Goal: Transaction & Acquisition: Purchase product/service

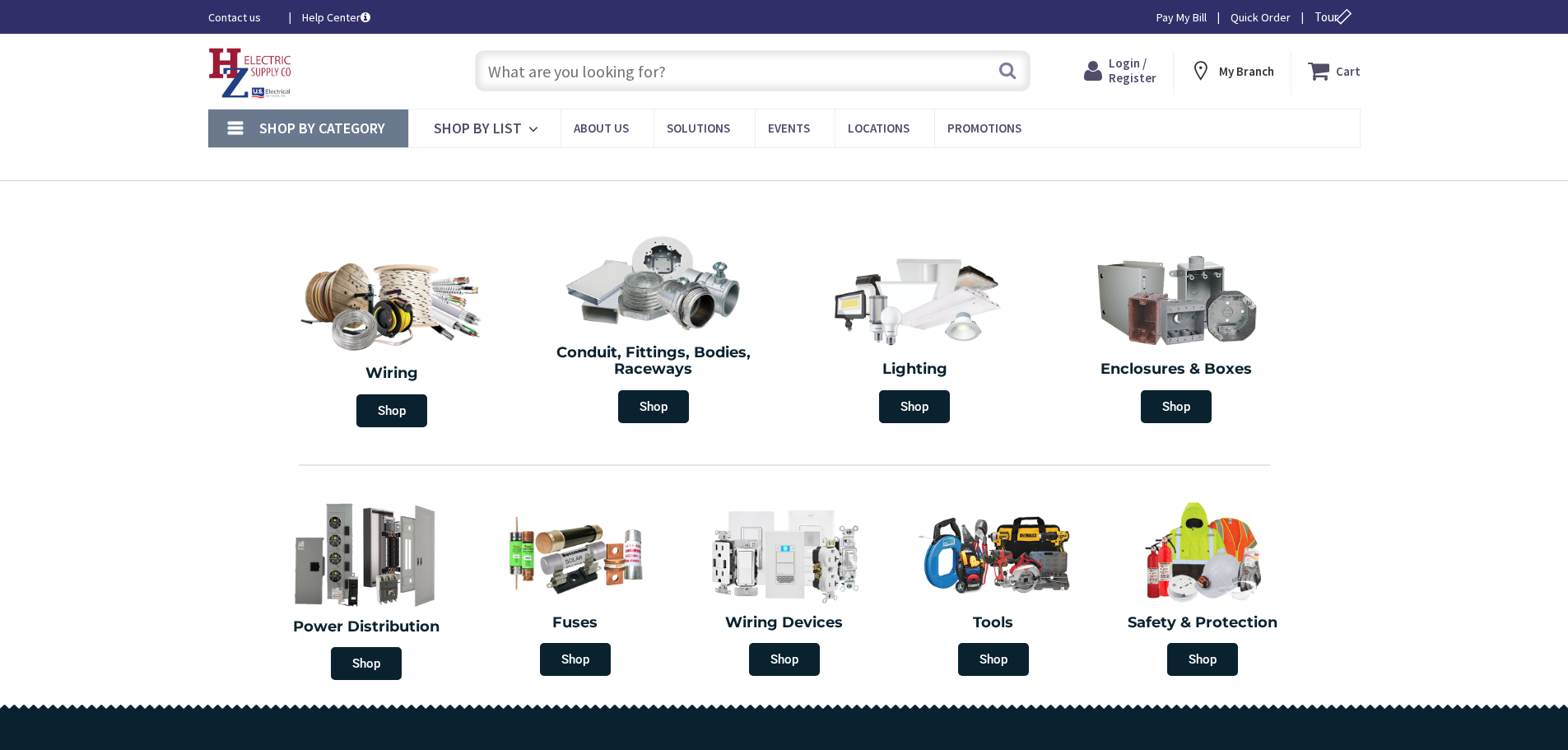
type input "[STREET_ADDRESS][US_STATE]"
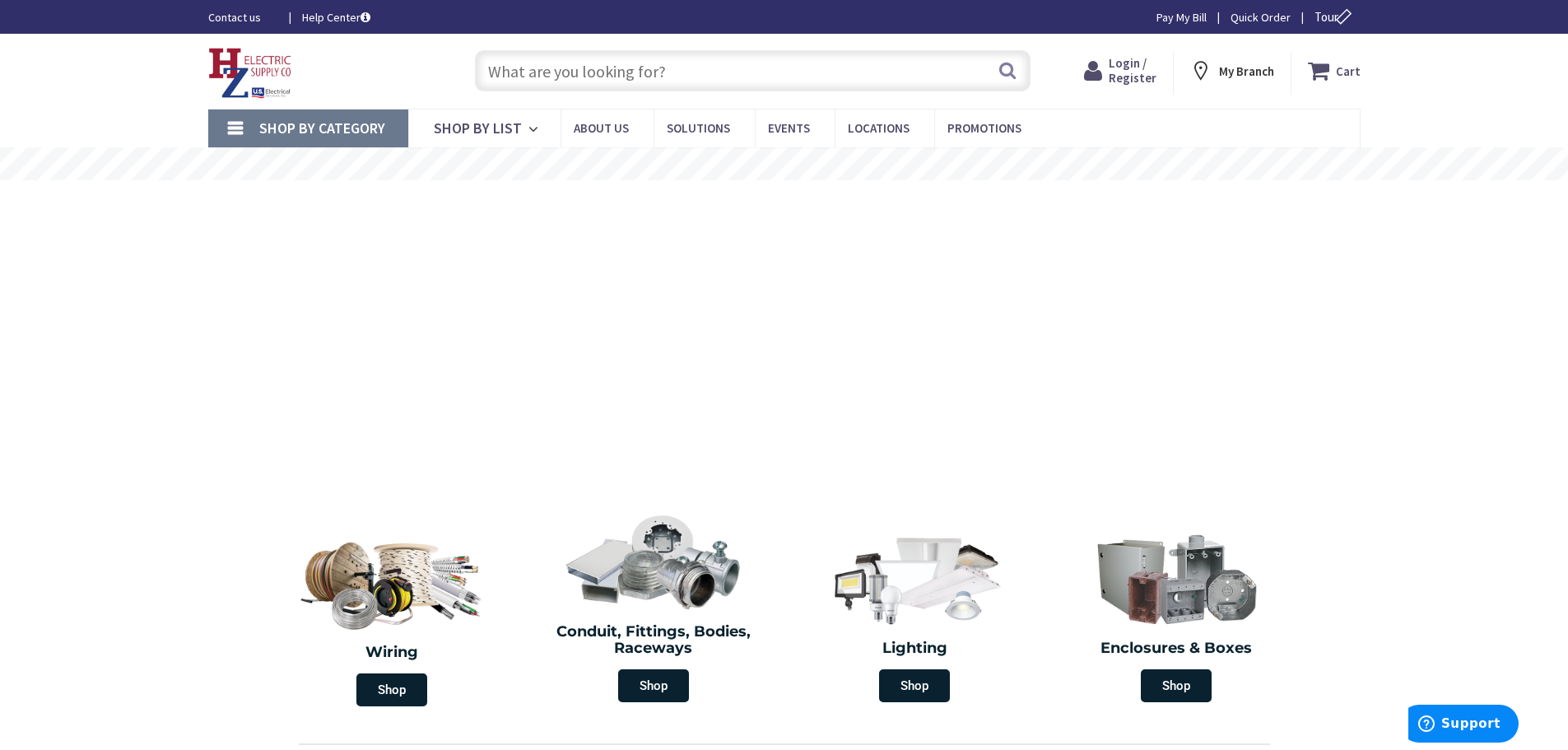
click at [695, 75] on input "text" at bounding box center [753, 71] width 556 height 41
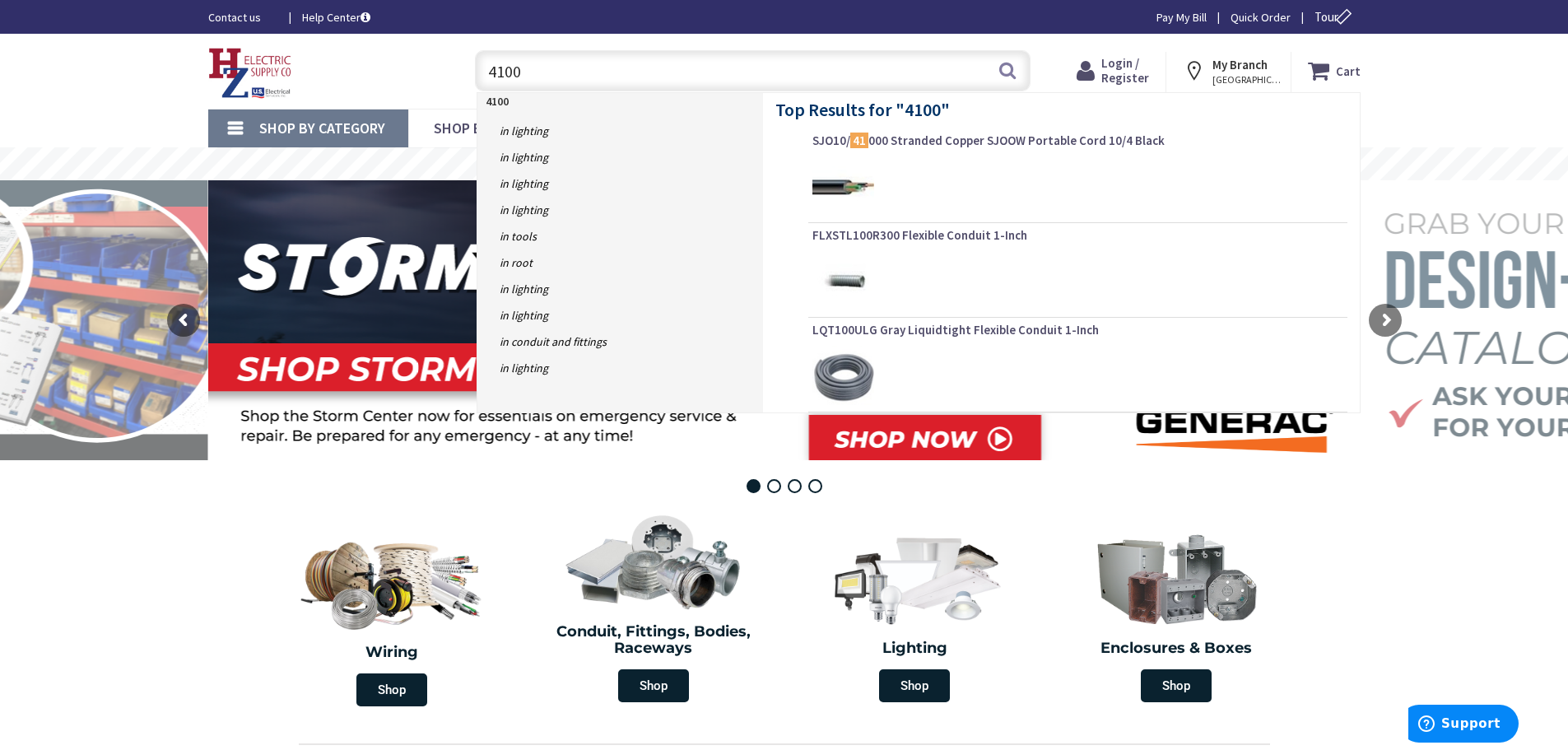
type input "41002"
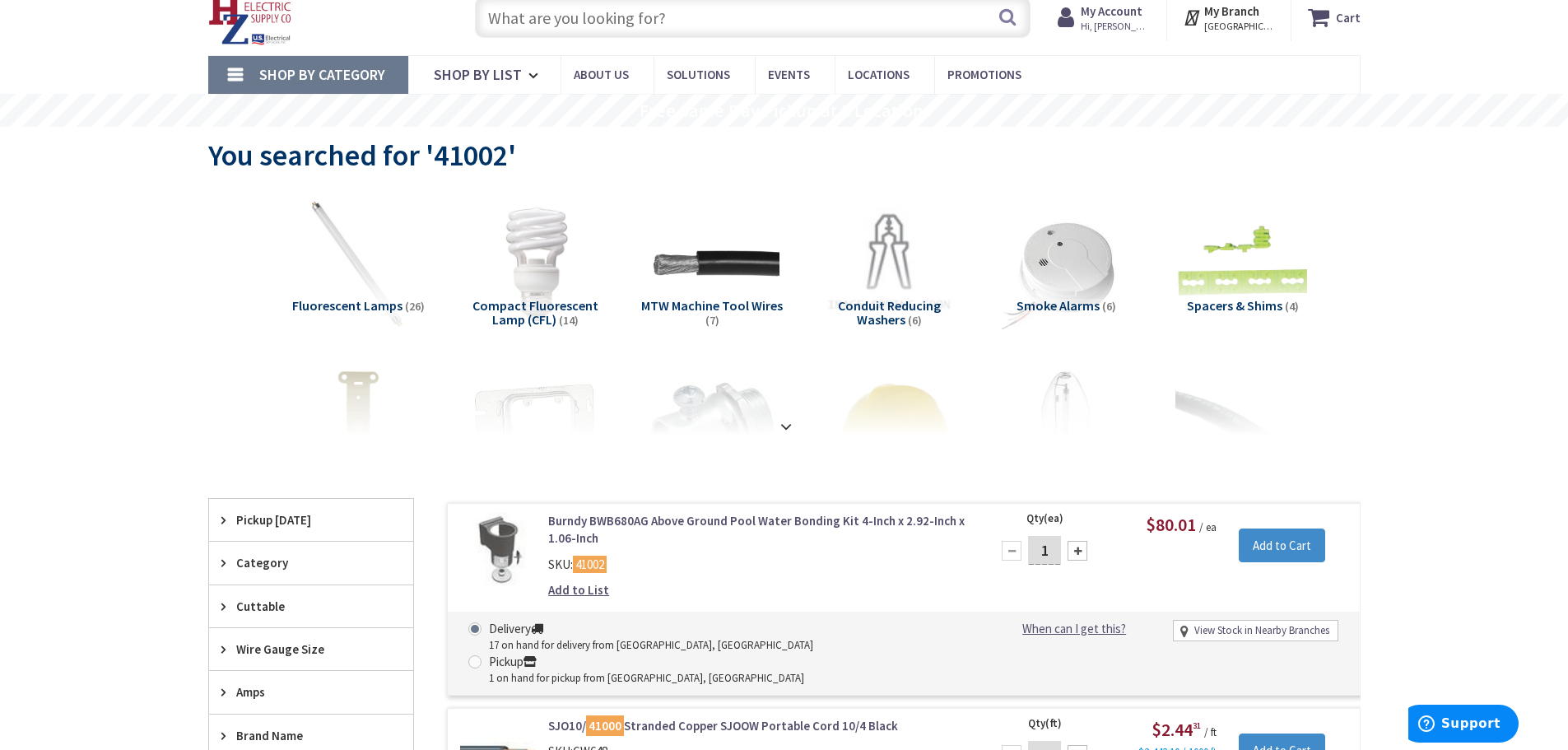
scroll to position [82, 0]
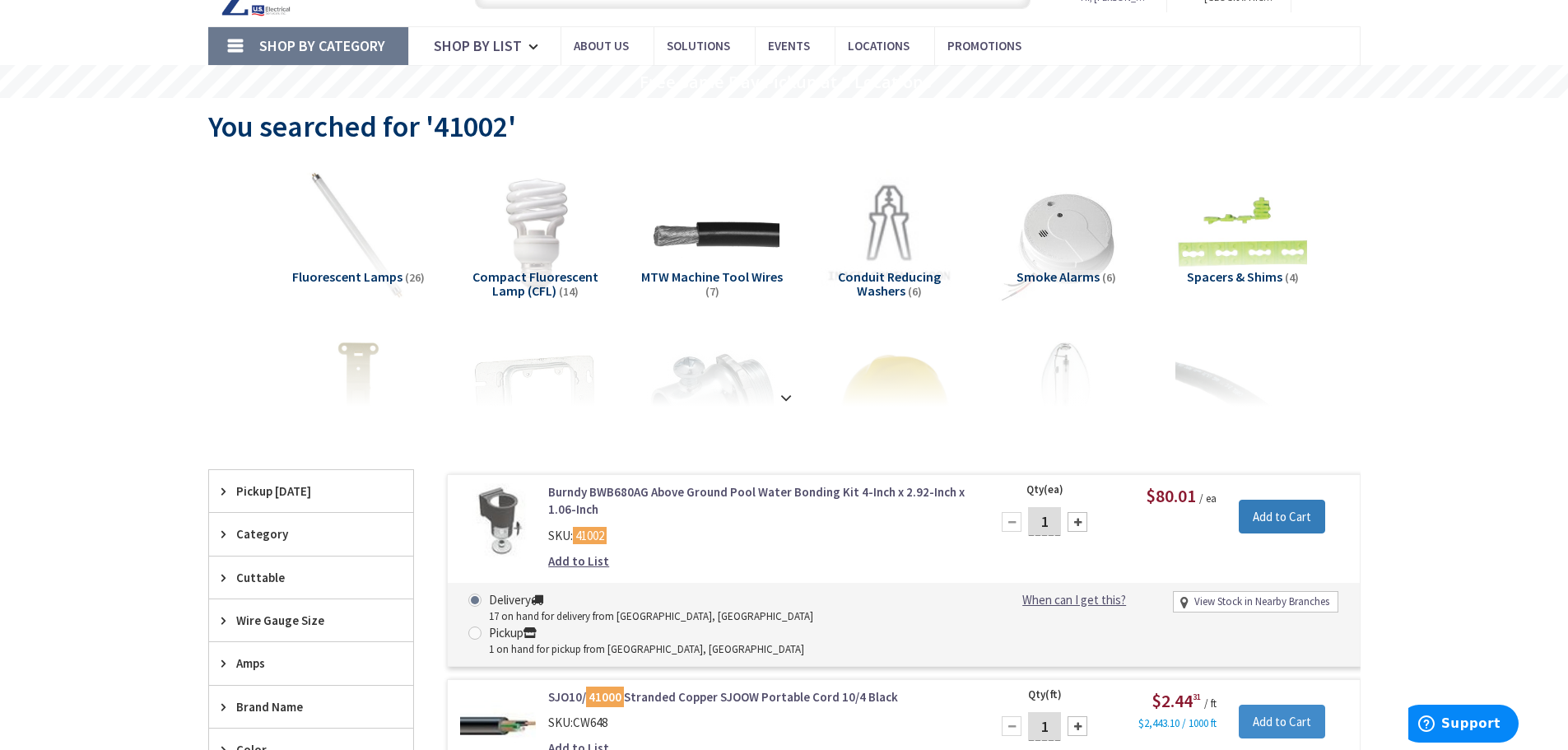
click at [1288, 520] on input "Add to Cart" at bounding box center [1281, 517] width 86 height 35
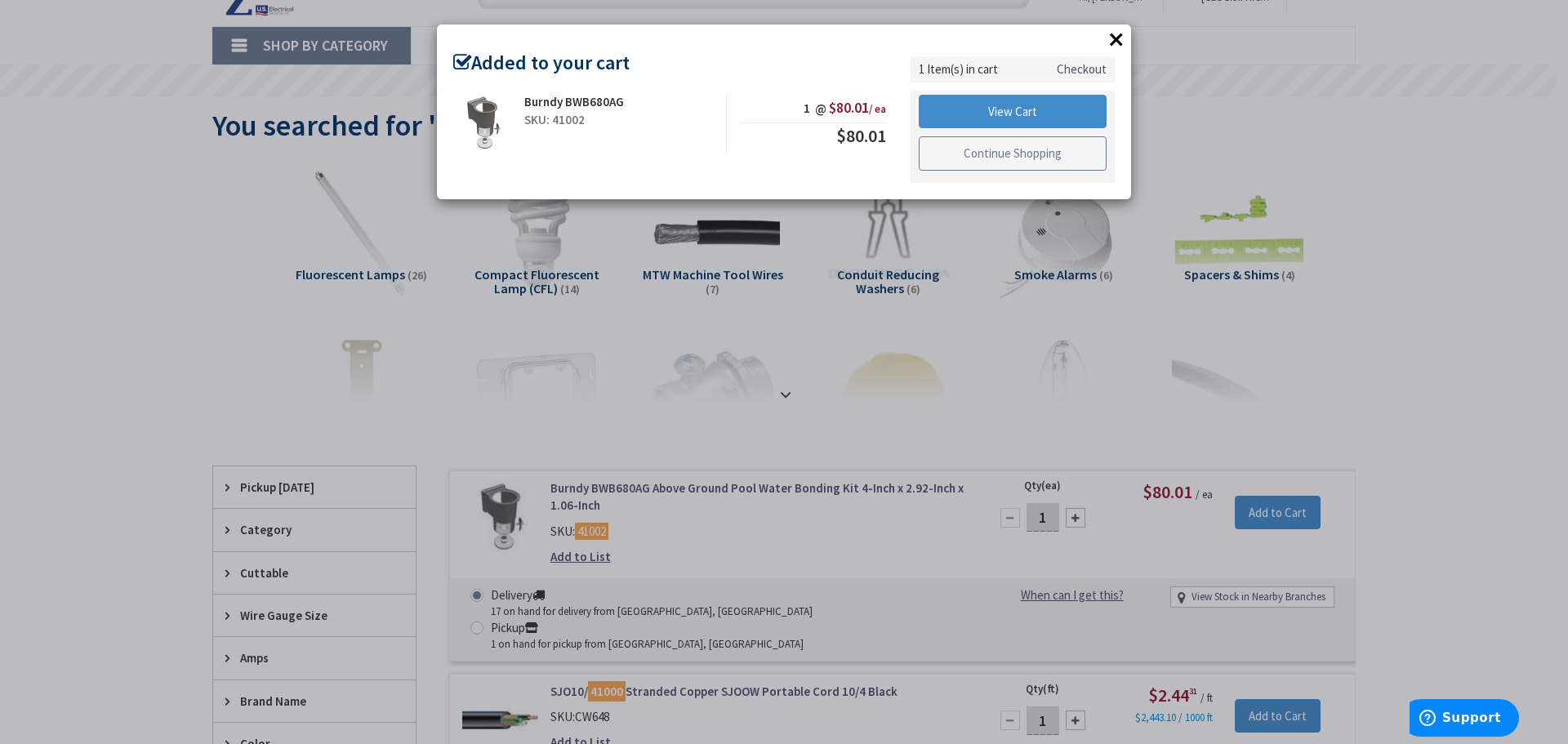
click at [1012, 162] on link "Continue Shopping" at bounding box center [1012, 154] width 188 height 35
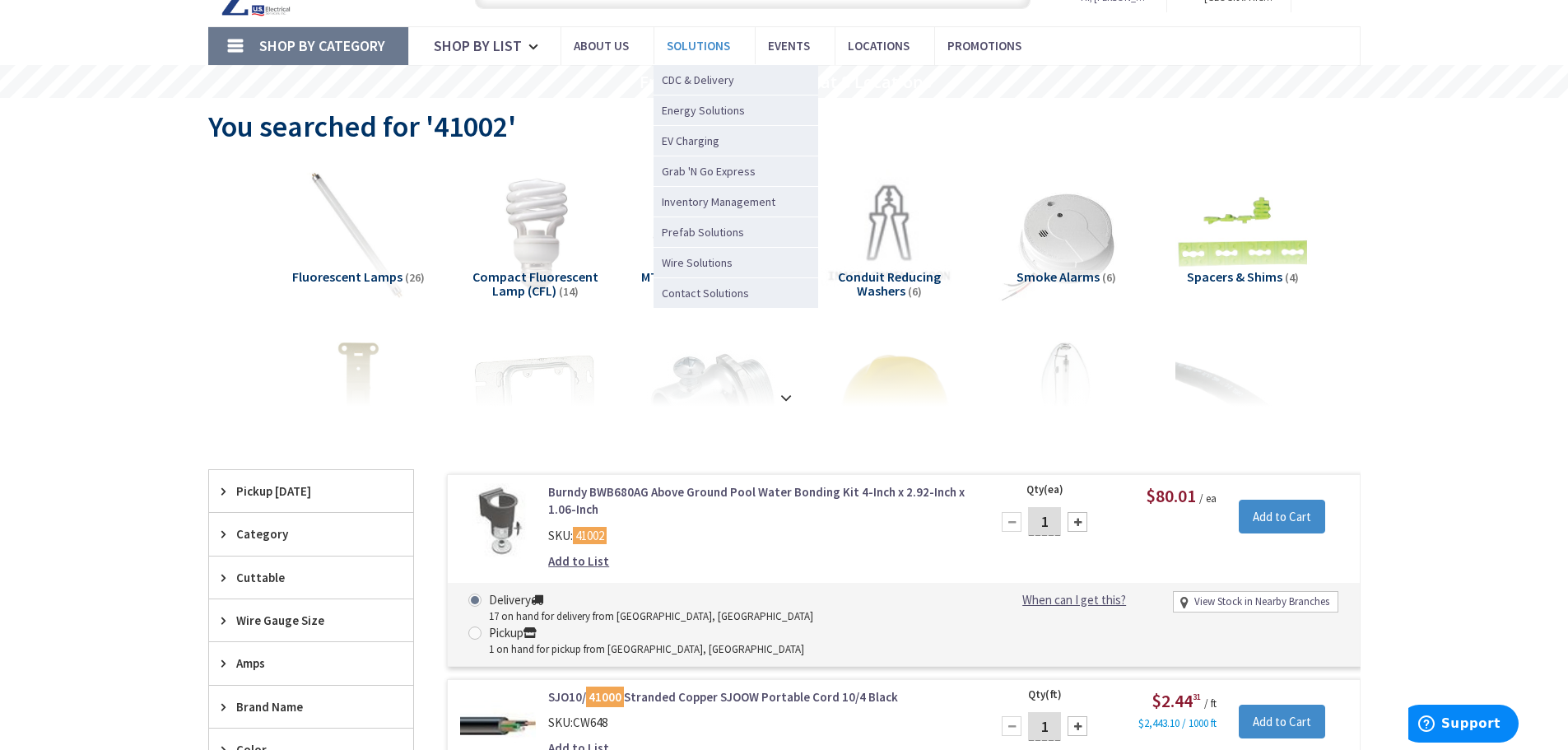
scroll to position [0, 0]
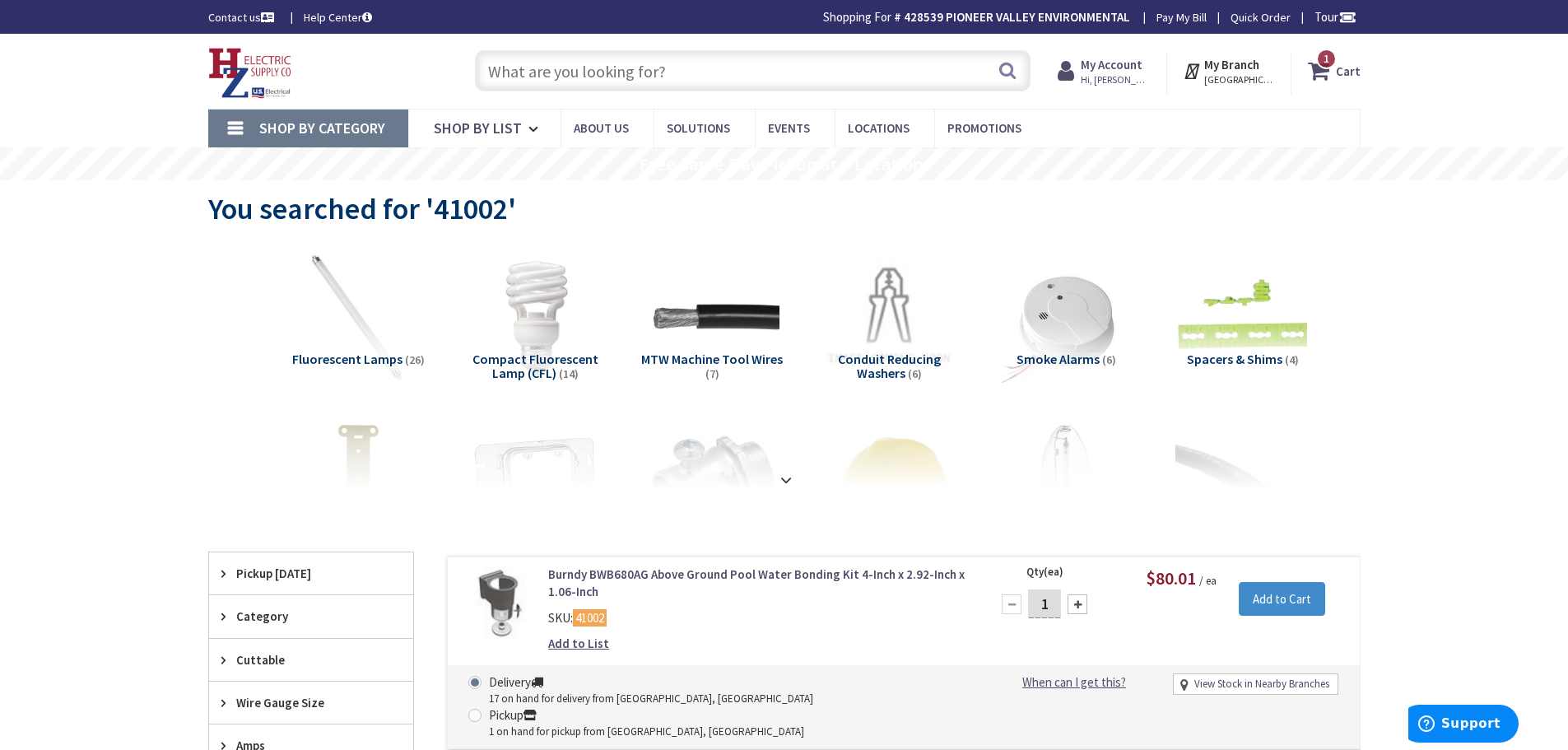
click at [681, 67] on input "text" at bounding box center [753, 71] width 556 height 41
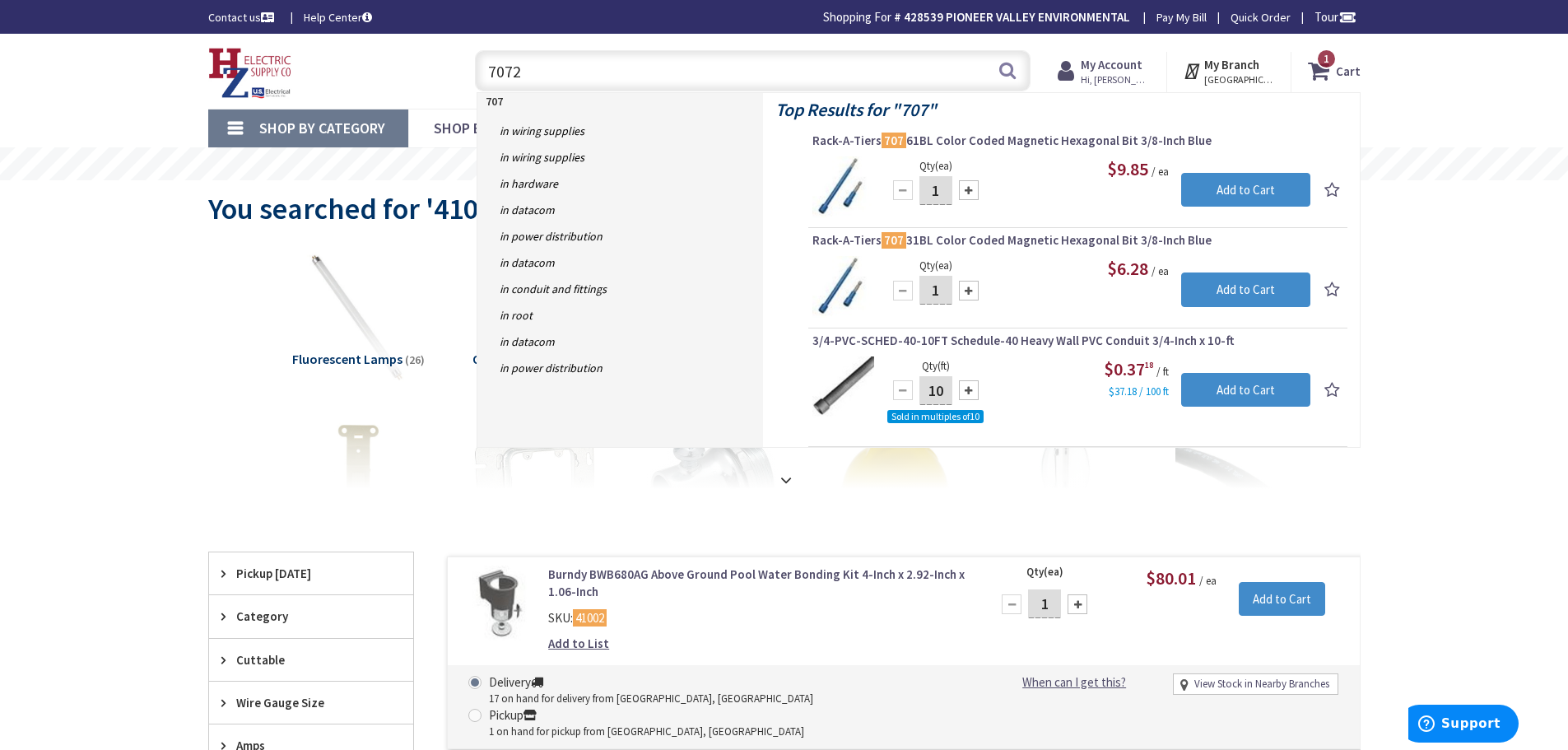
type input "70725"
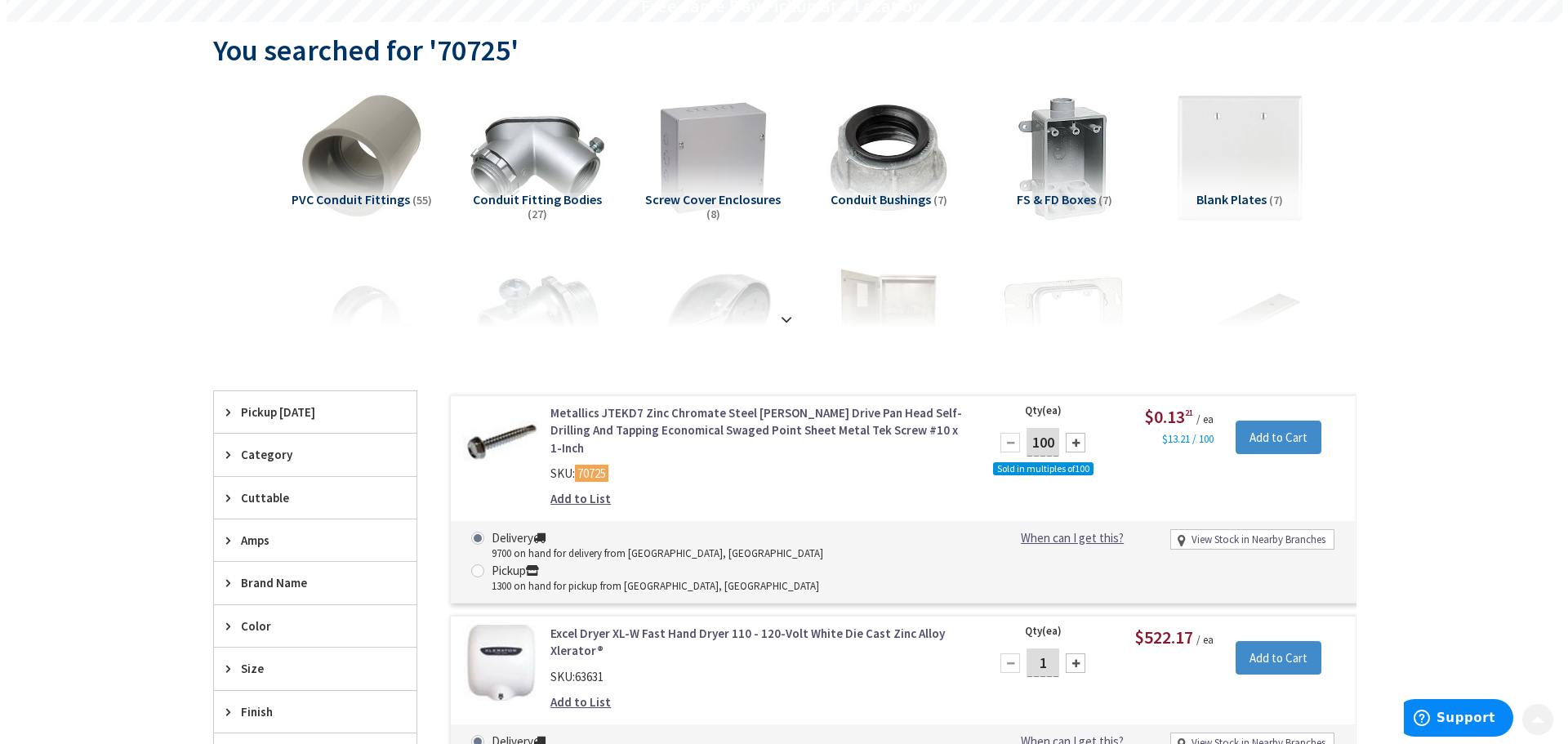
scroll to position [163, 0]
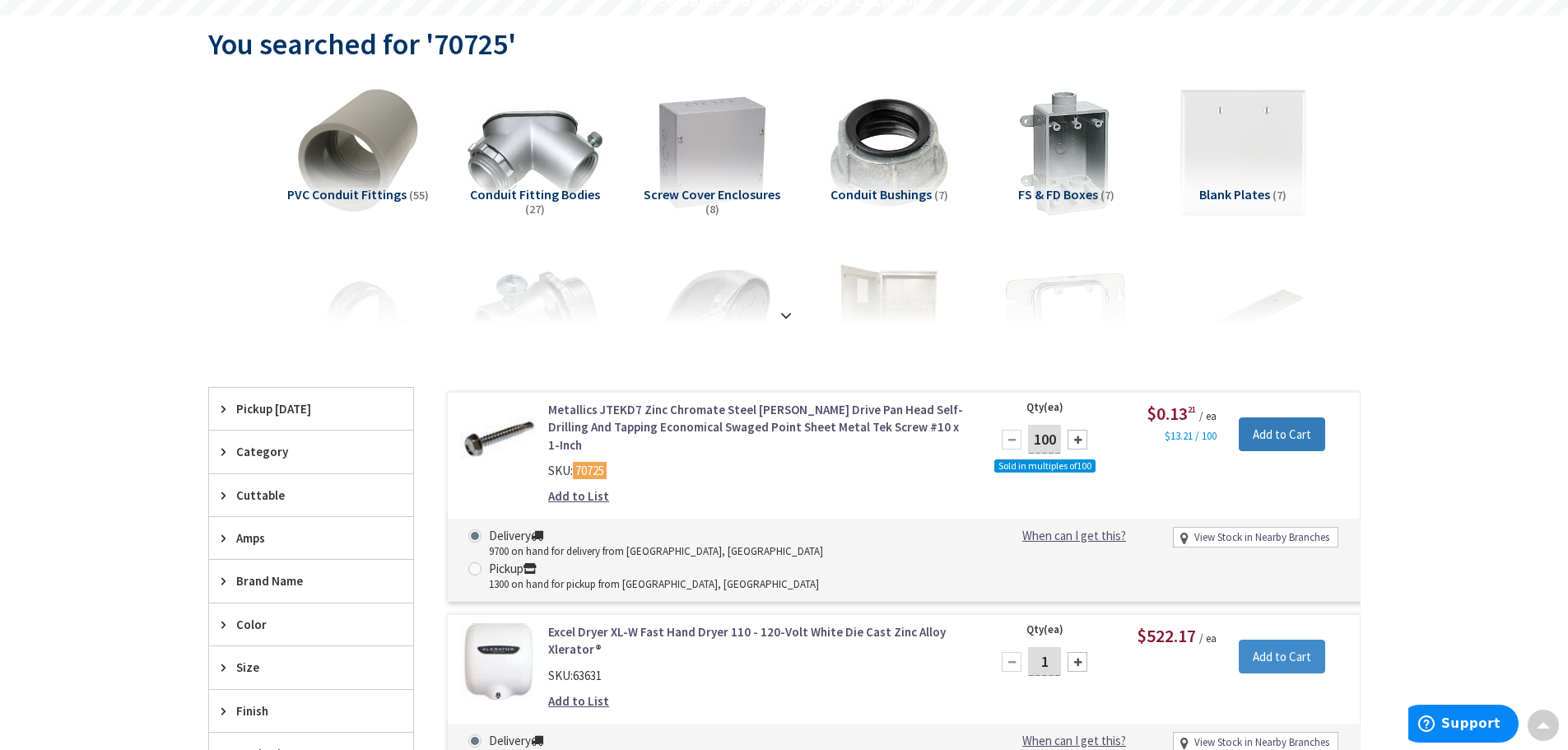
click at [1276, 436] on input "Add to Cart" at bounding box center [1281, 435] width 86 height 35
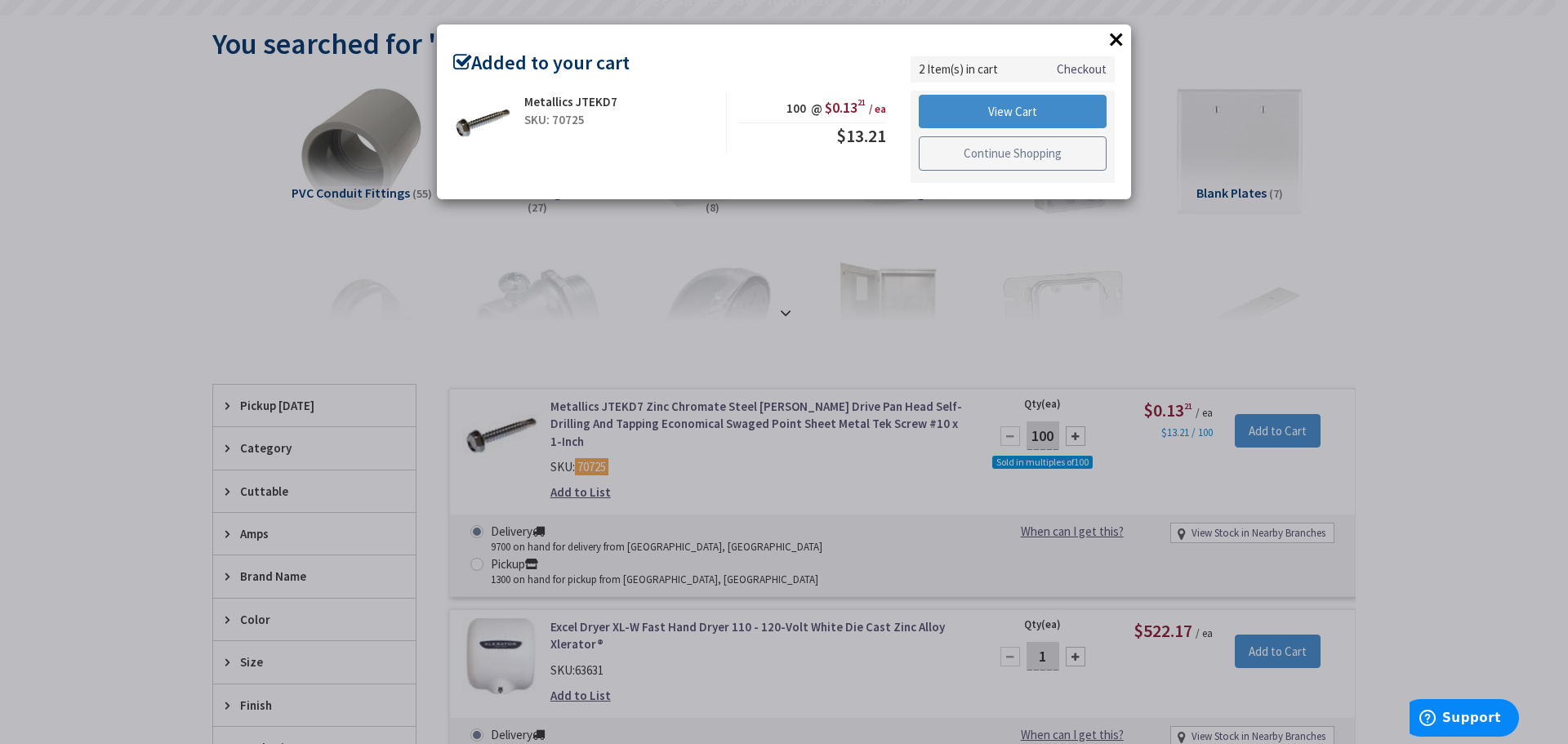
click at [967, 143] on link "Continue Shopping" at bounding box center [1012, 154] width 188 height 35
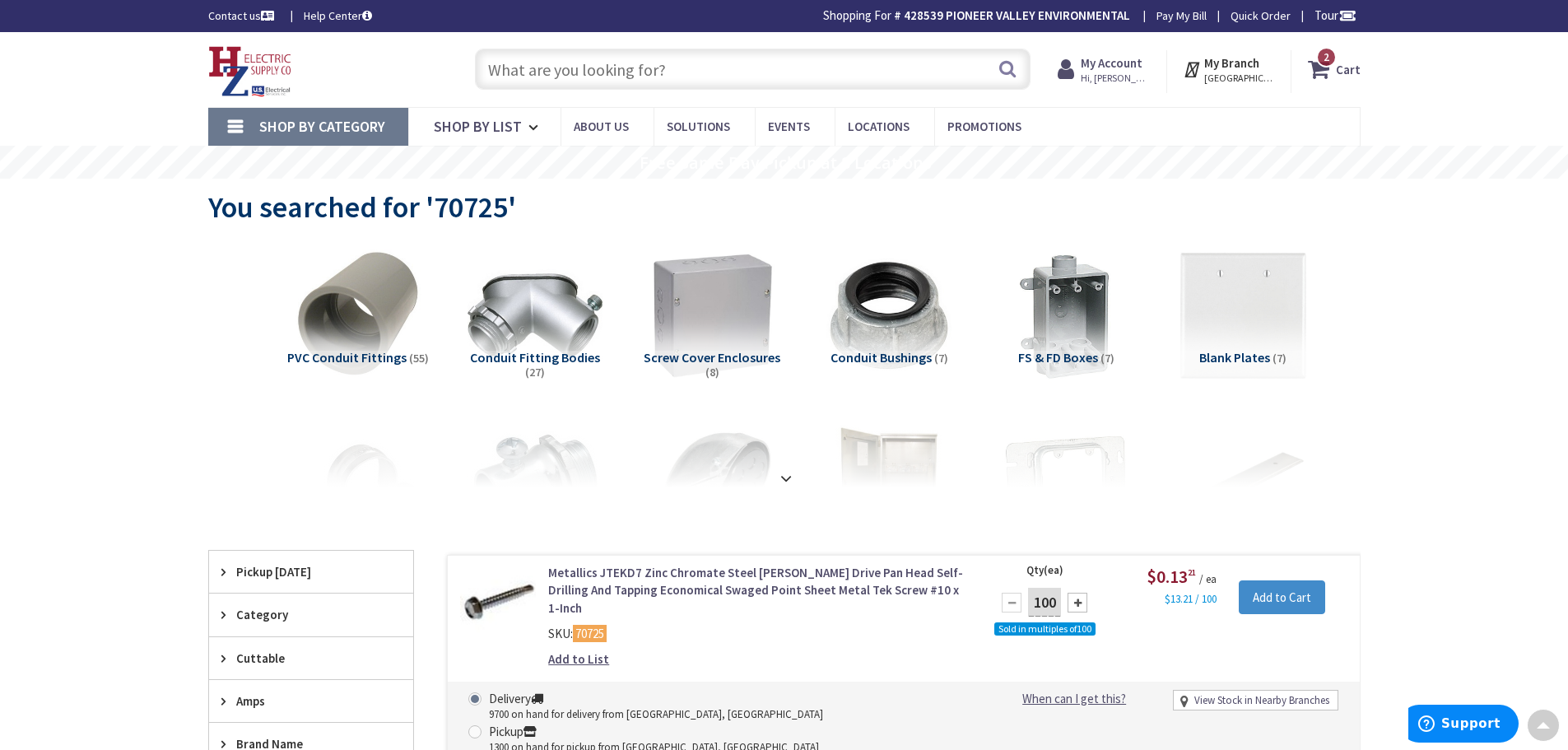
scroll to position [0, 0]
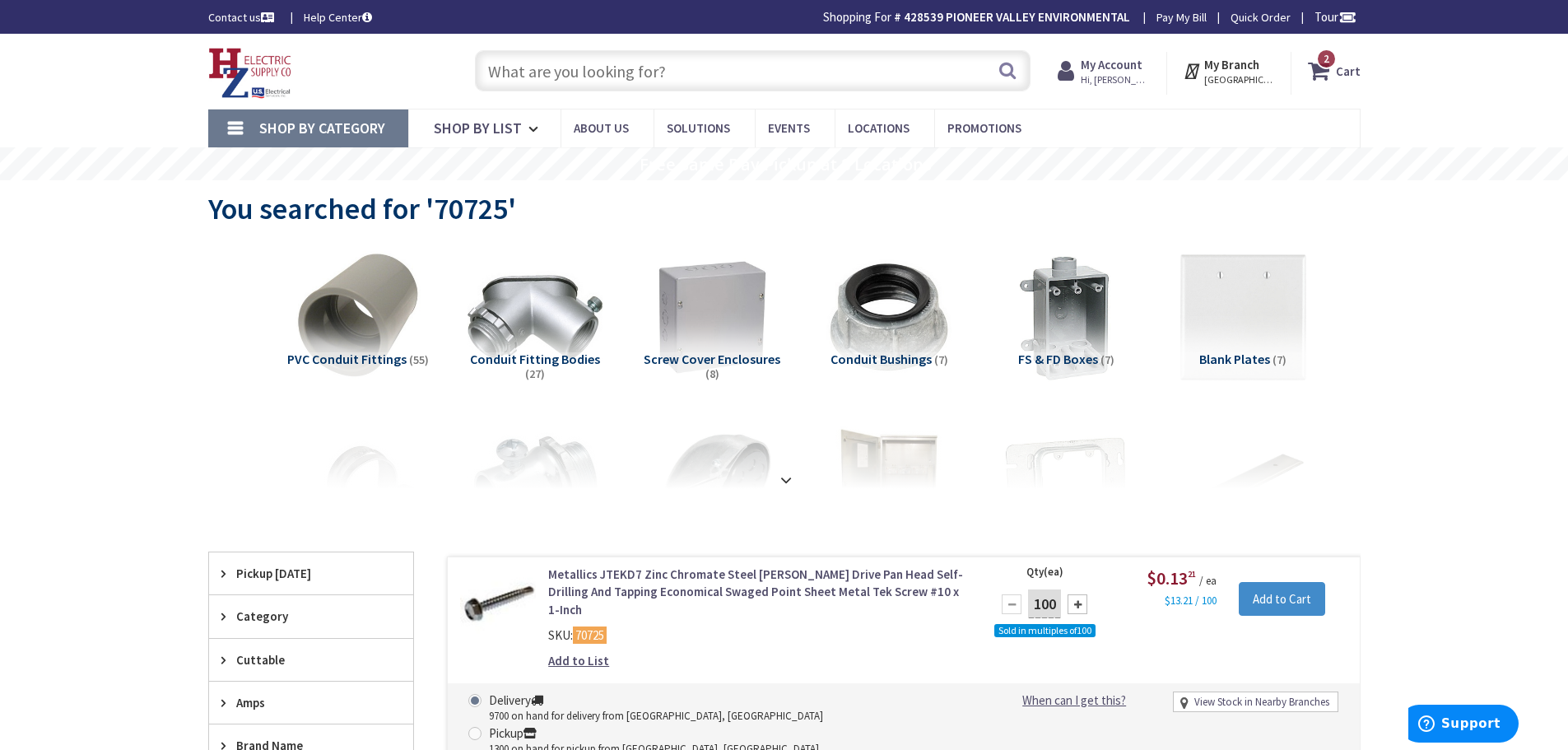
click at [741, 70] on input "text" at bounding box center [753, 71] width 556 height 41
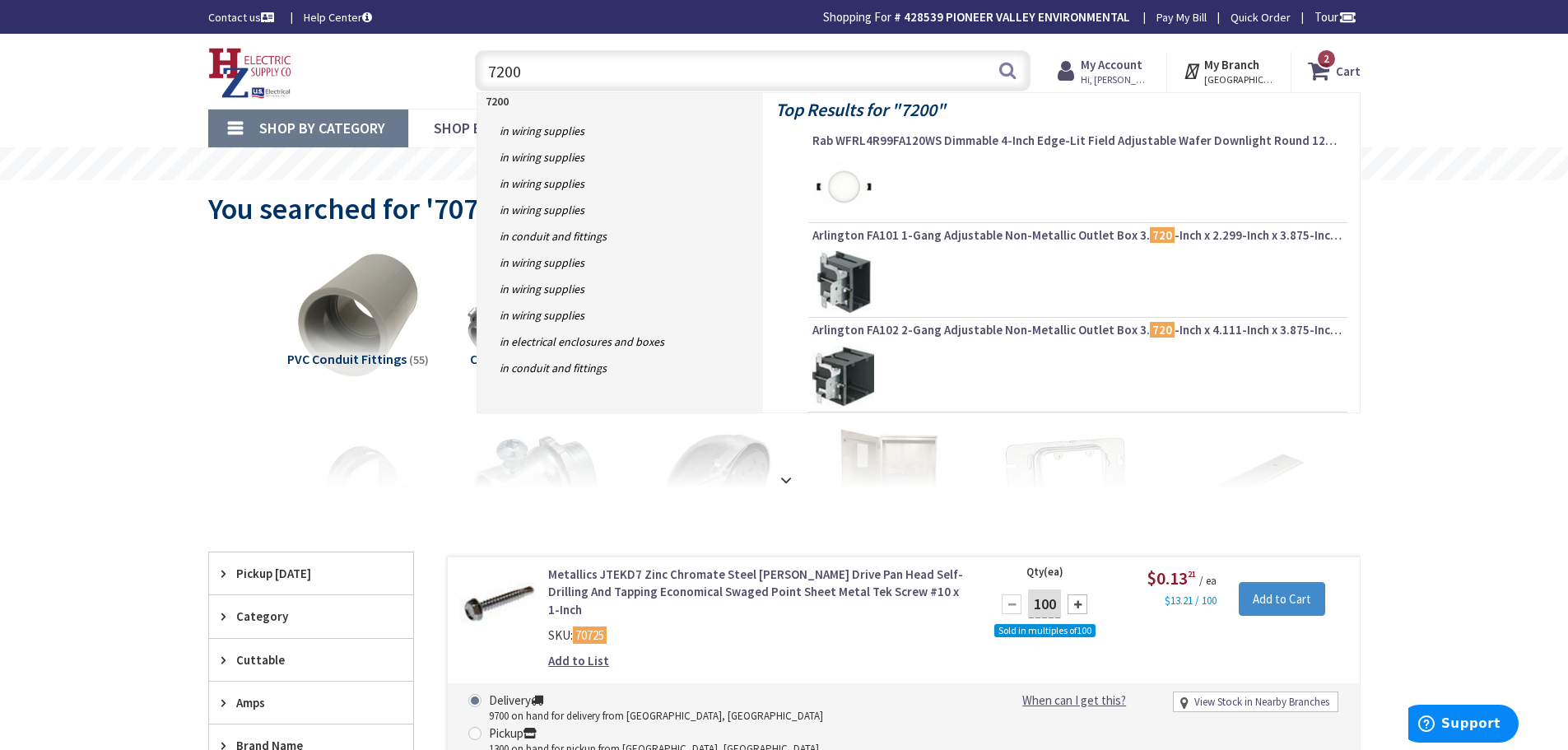
type input "72000"
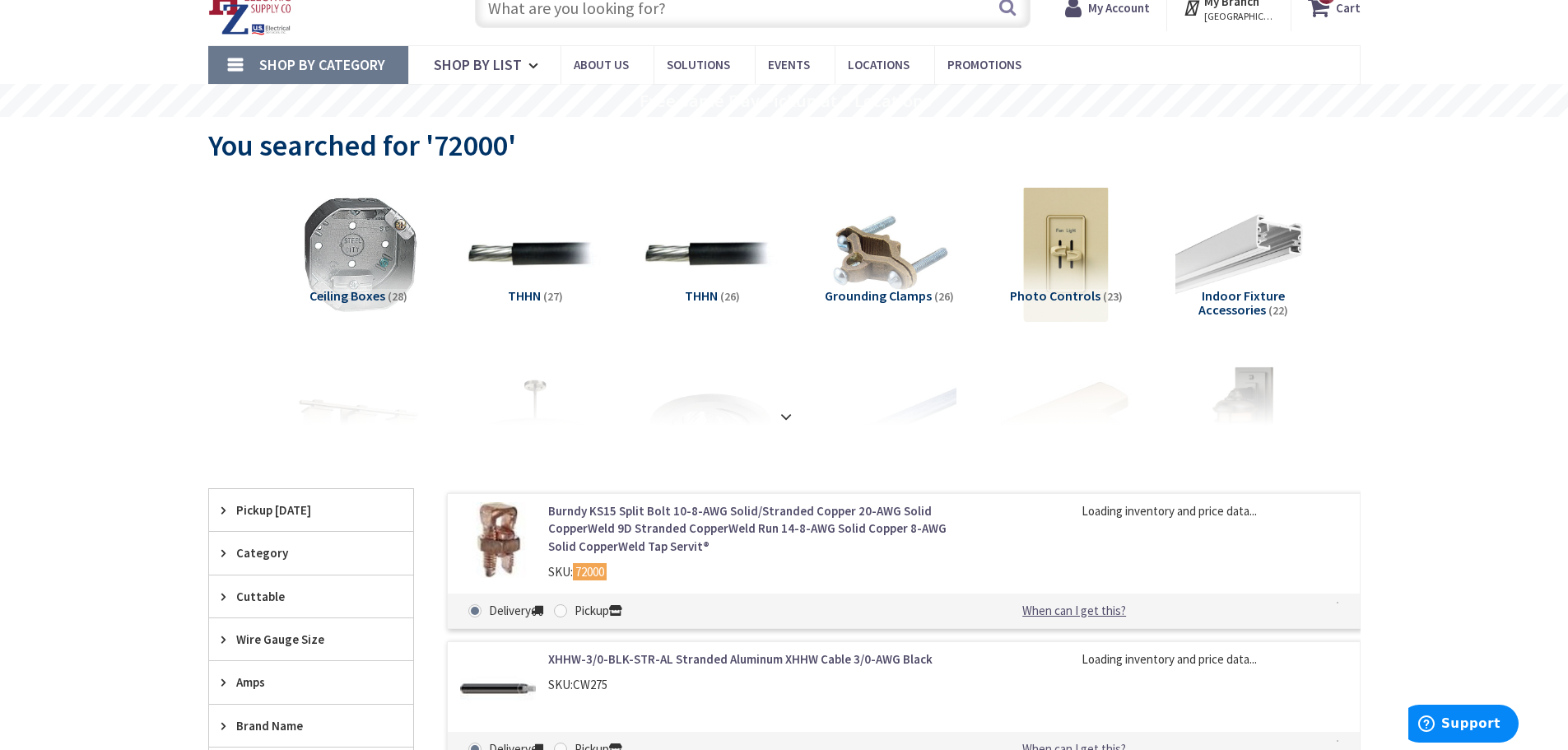
scroll to position [82, 0]
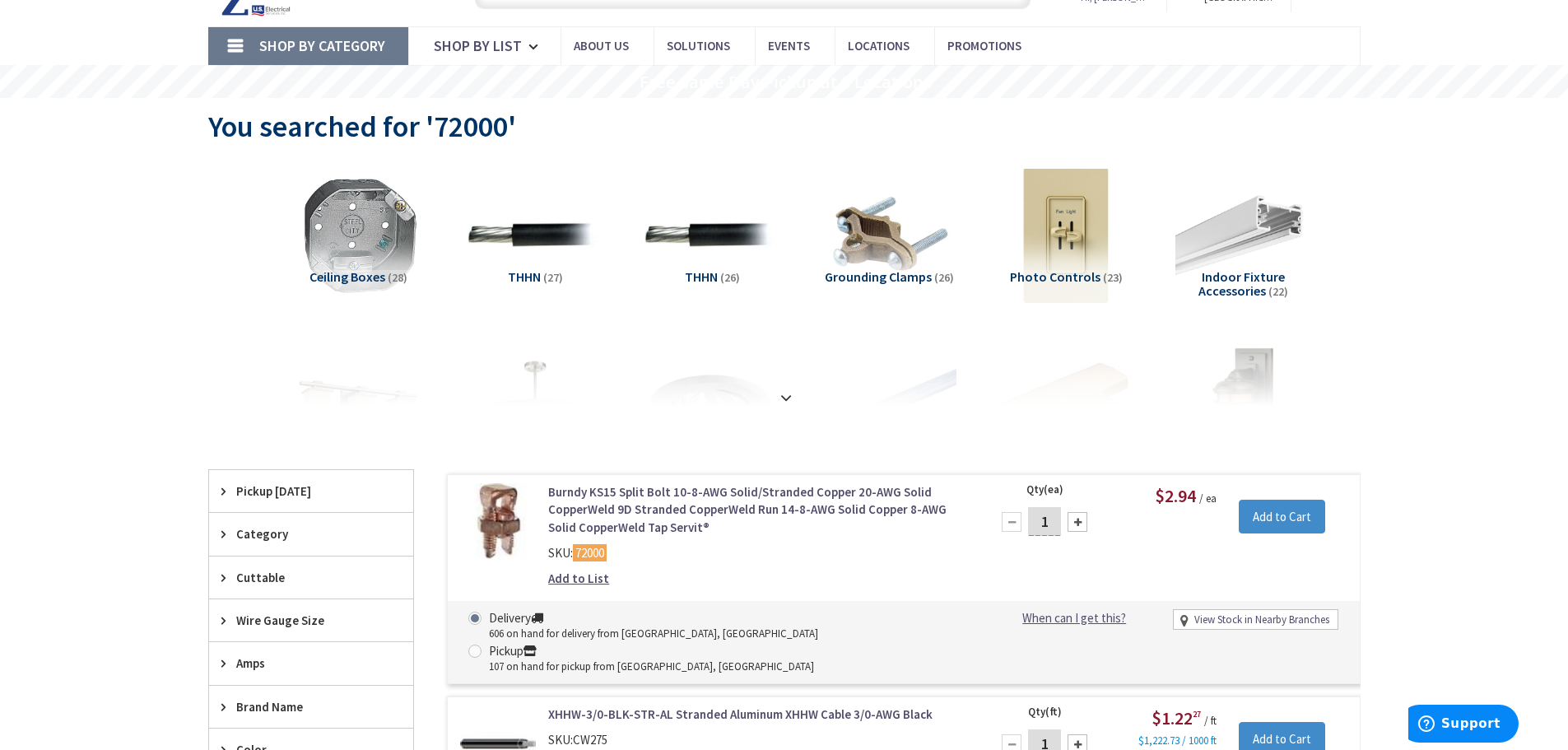
click at [1074, 526] on div at bounding box center [1077, 522] width 20 height 20
type input "5"
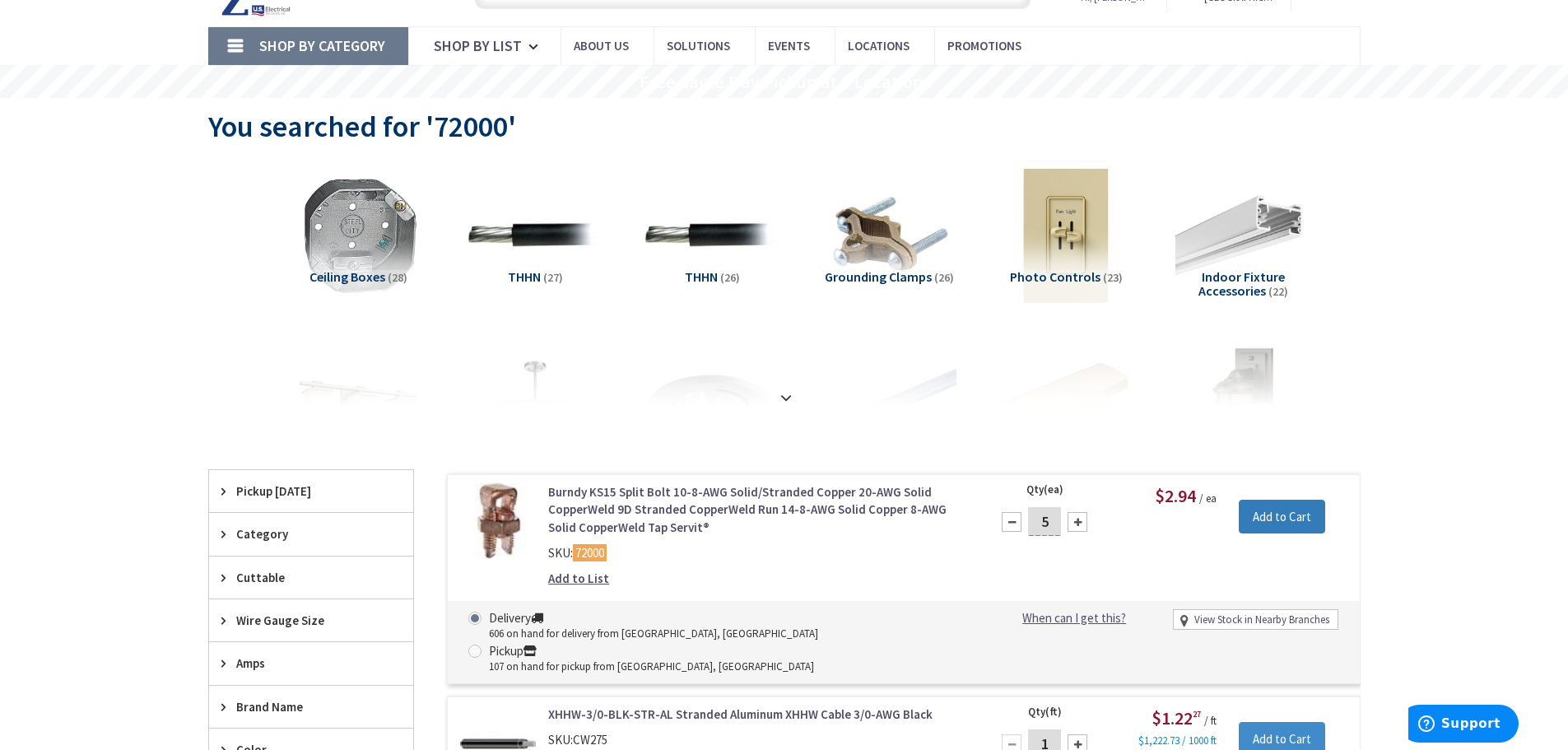
click at [1262, 511] on input "Add to Cart" at bounding box center [1281, 517] width 86 height 35
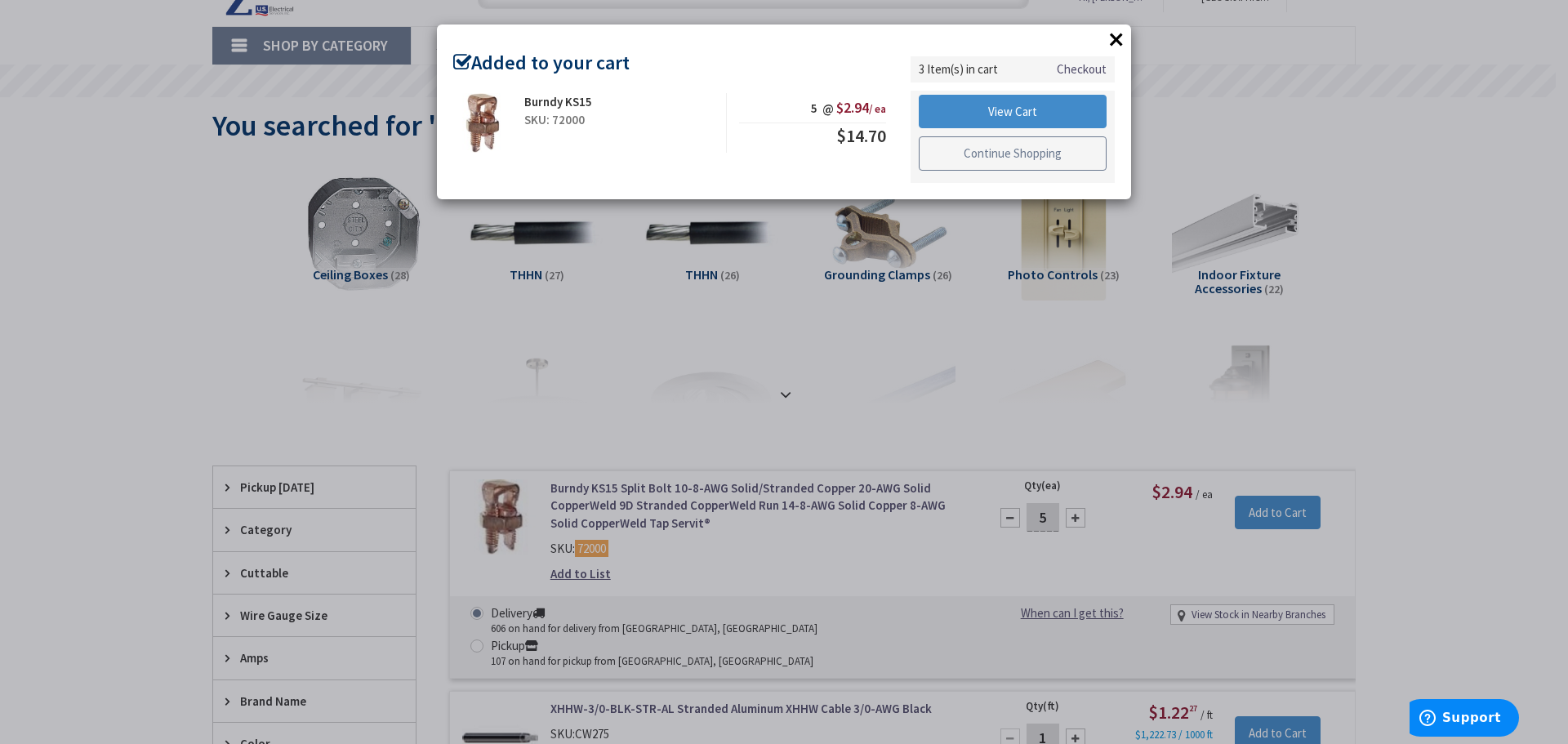
click at [1017, 153] on link "Continue Shopping" at bounding box center [1012, 154] width 188 height 35
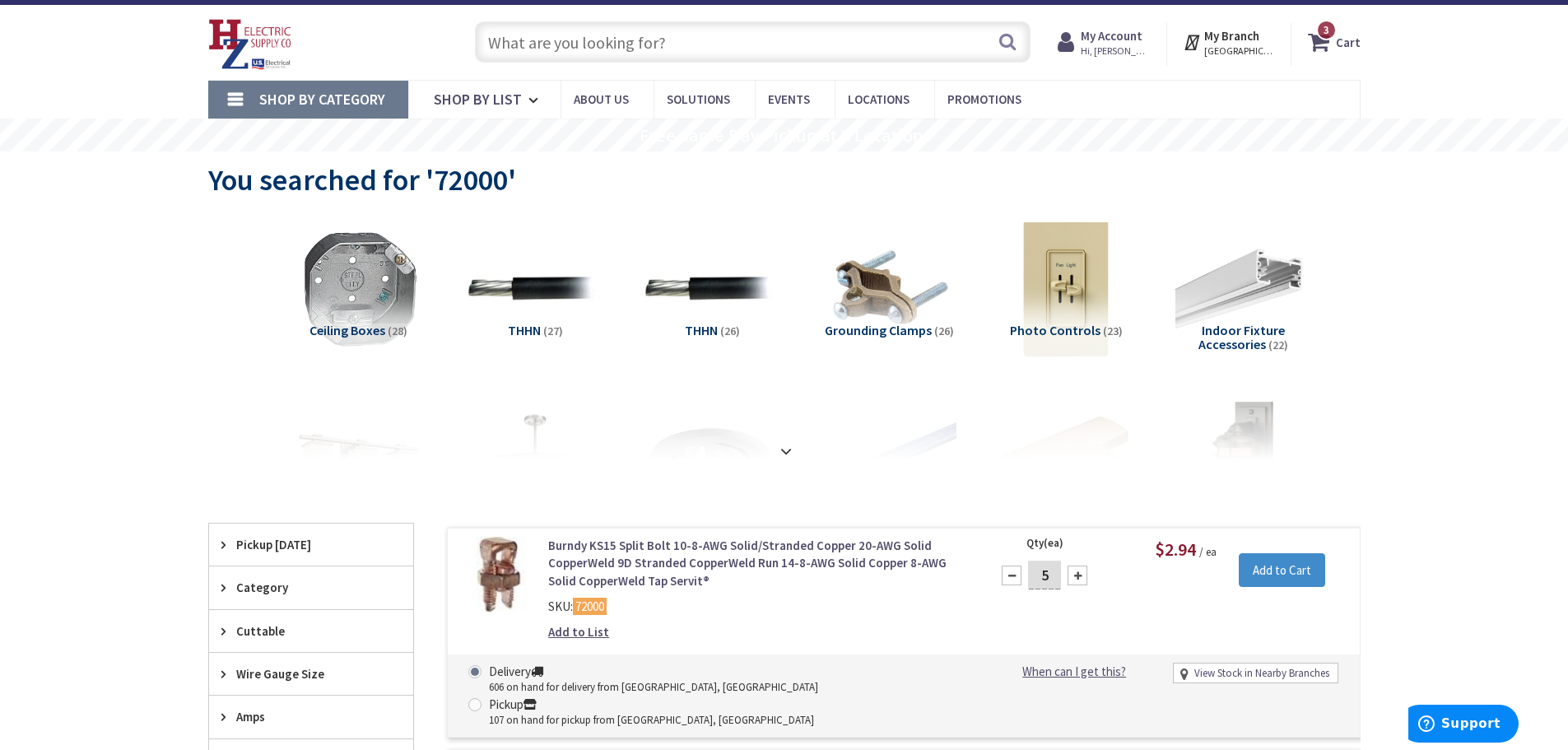
scroll to position [0, 0]
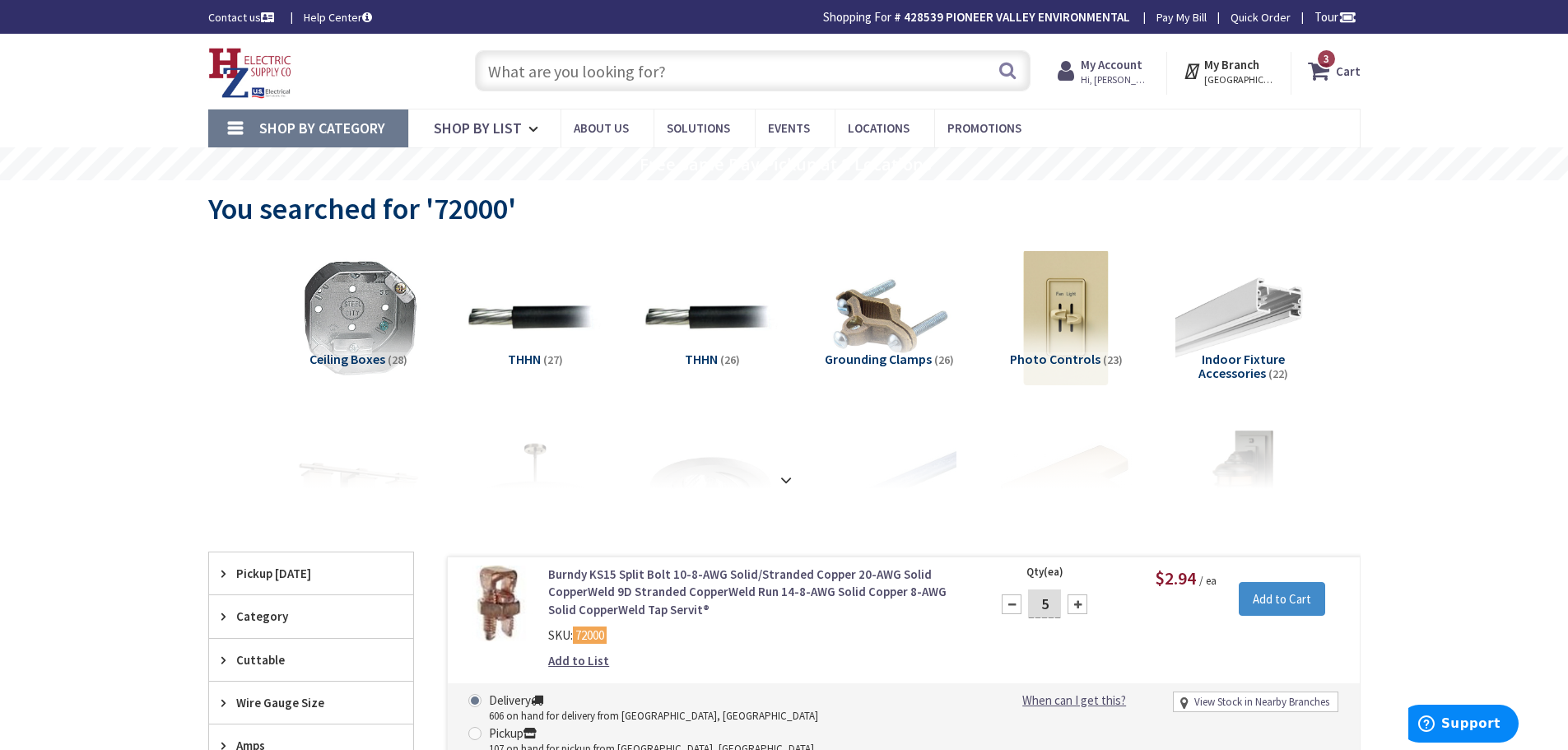
click at [752, 69] on input "text" at bounding box center [753, 71] width 556 height 41
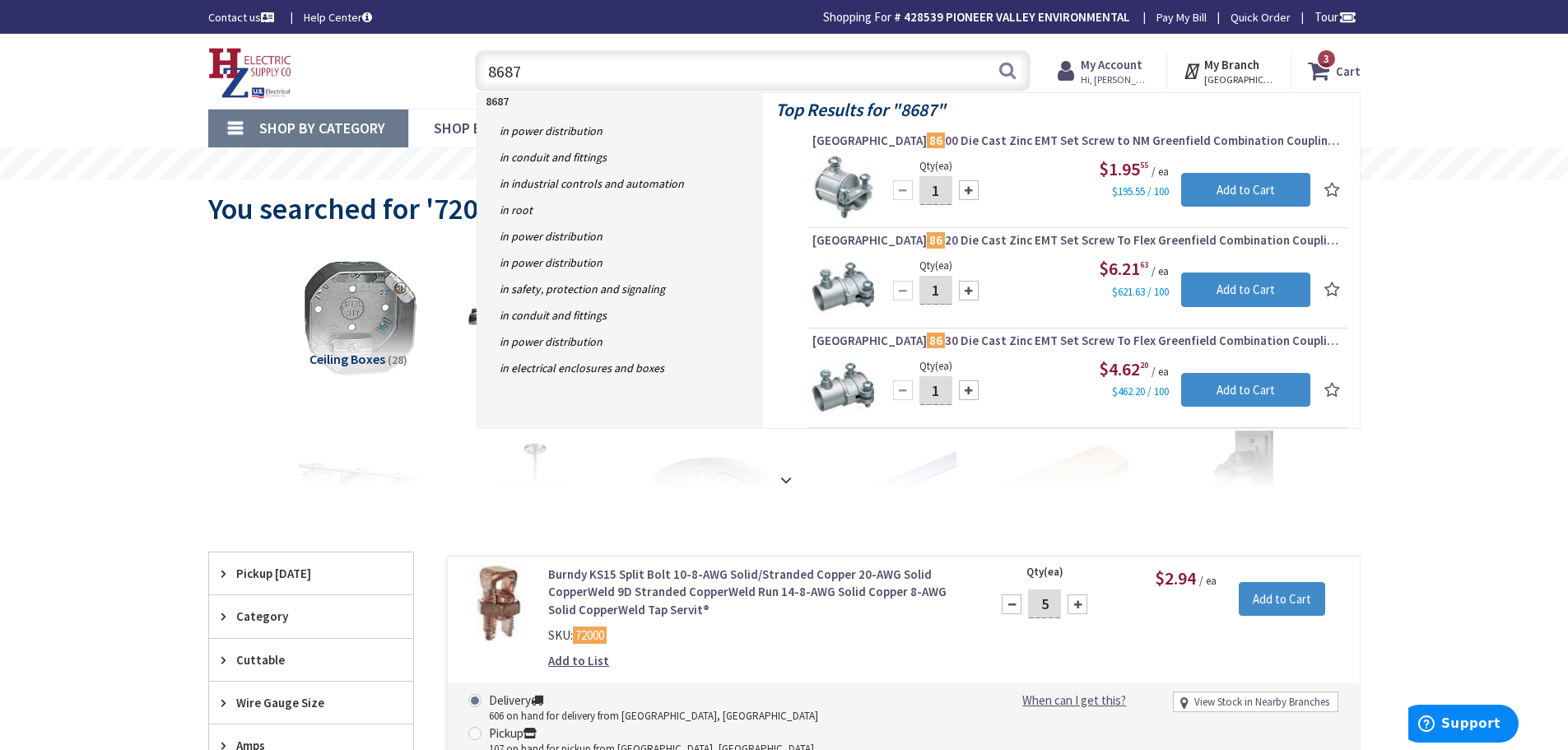
type input "86878"
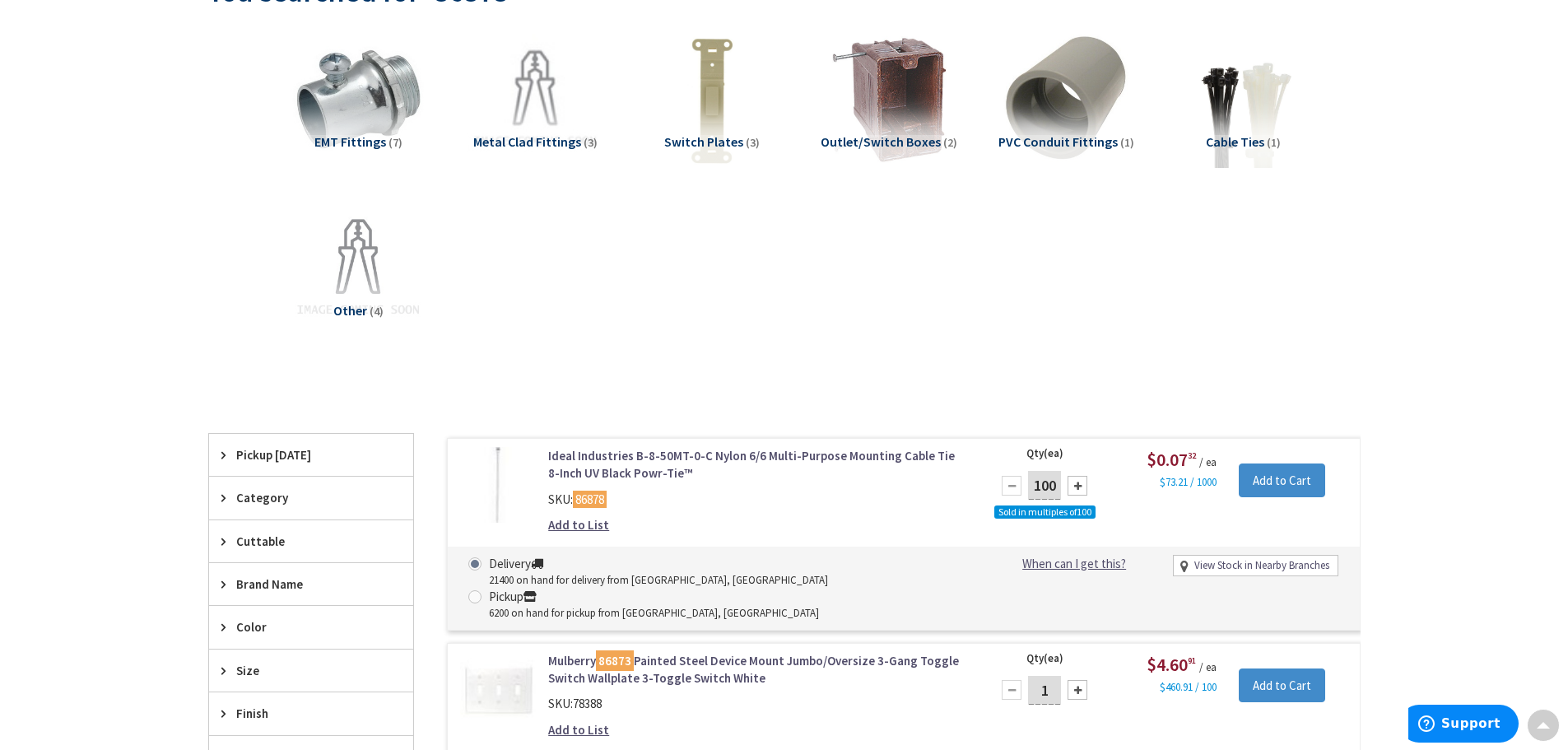
scroll to position [247, 0]
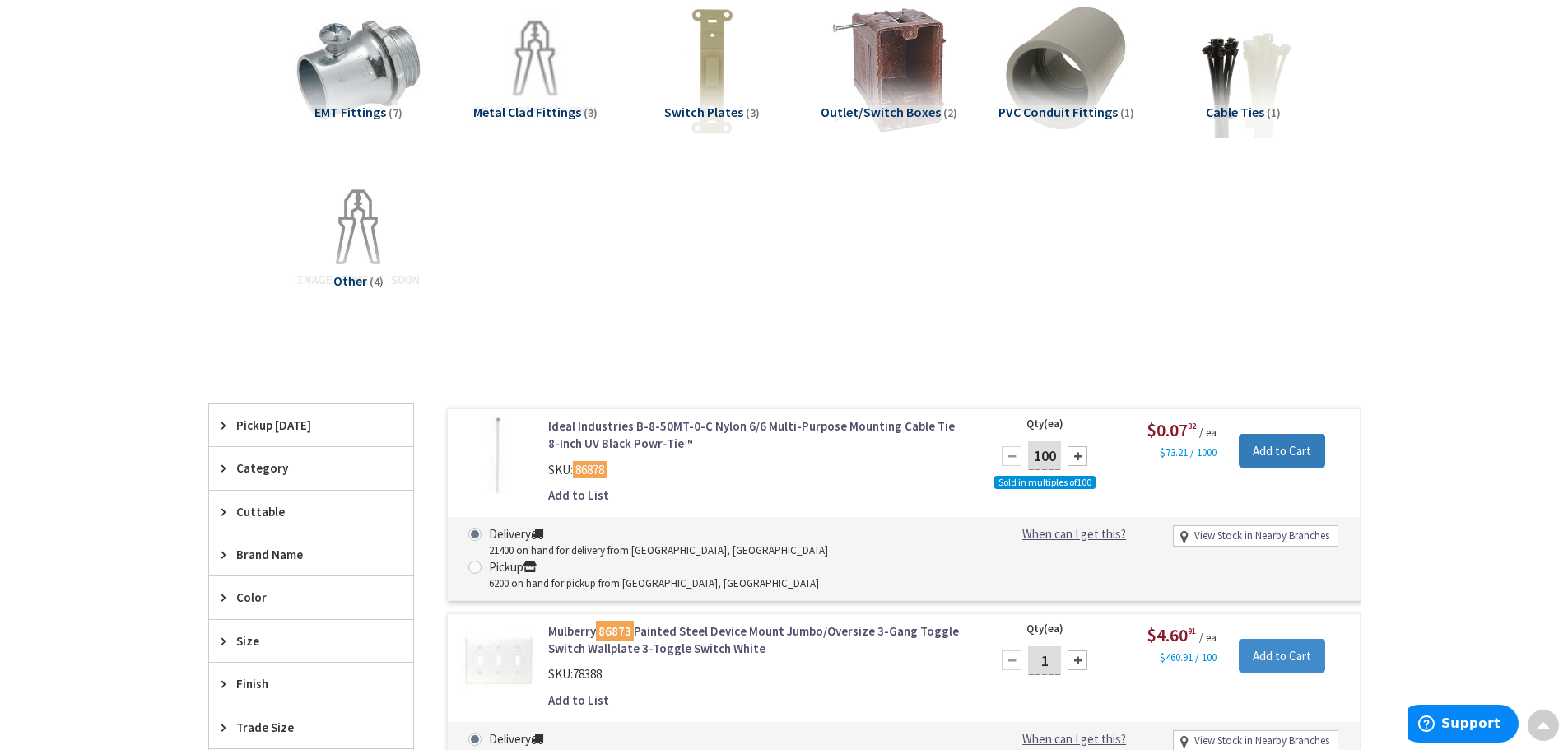
click at [1263, 452] on input "Add to Cart" at bounding box center [1281, 451] width 86 height 35
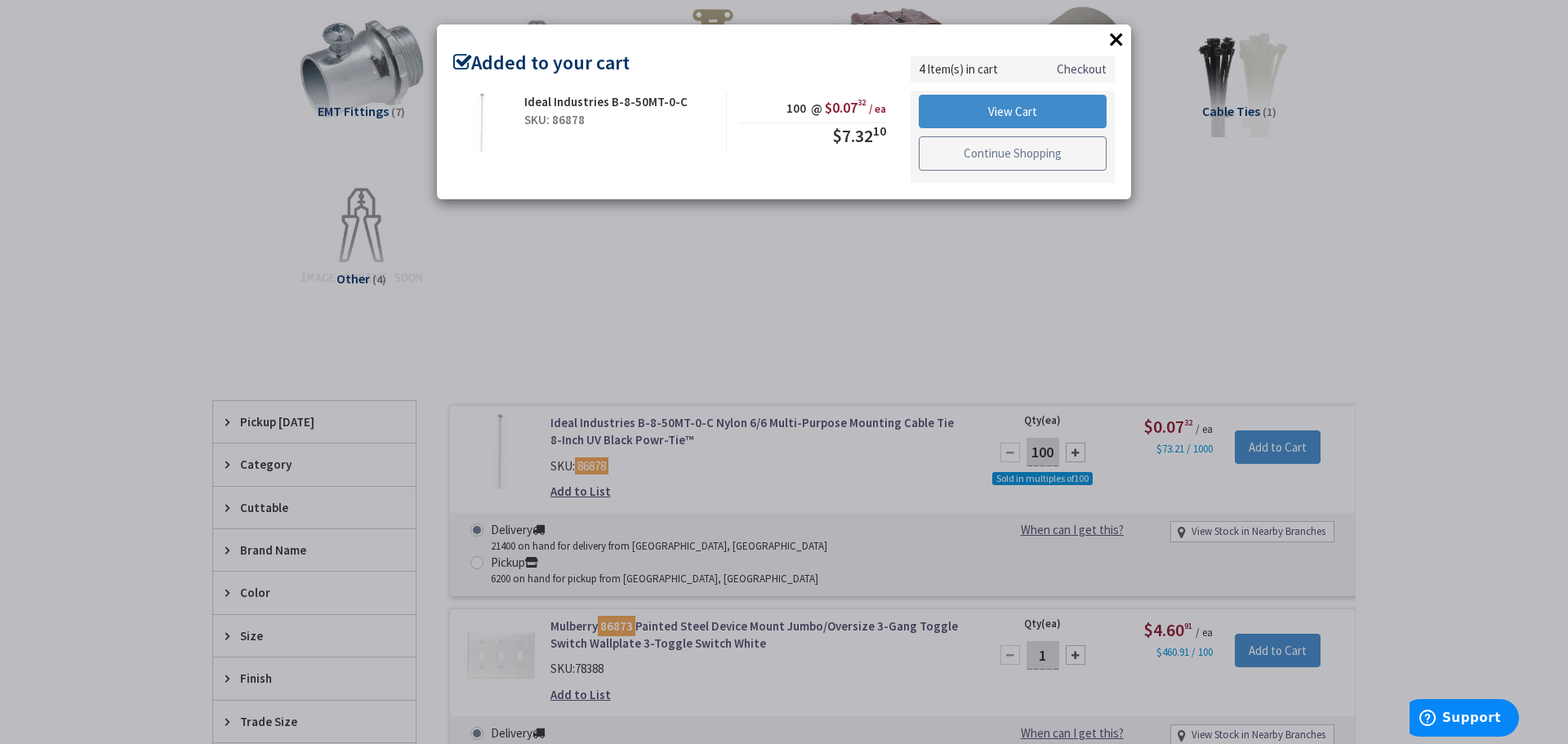
click at [960, 149] on link "Continue Shopping" at bounding box center [1012, 154] width 188 height 35
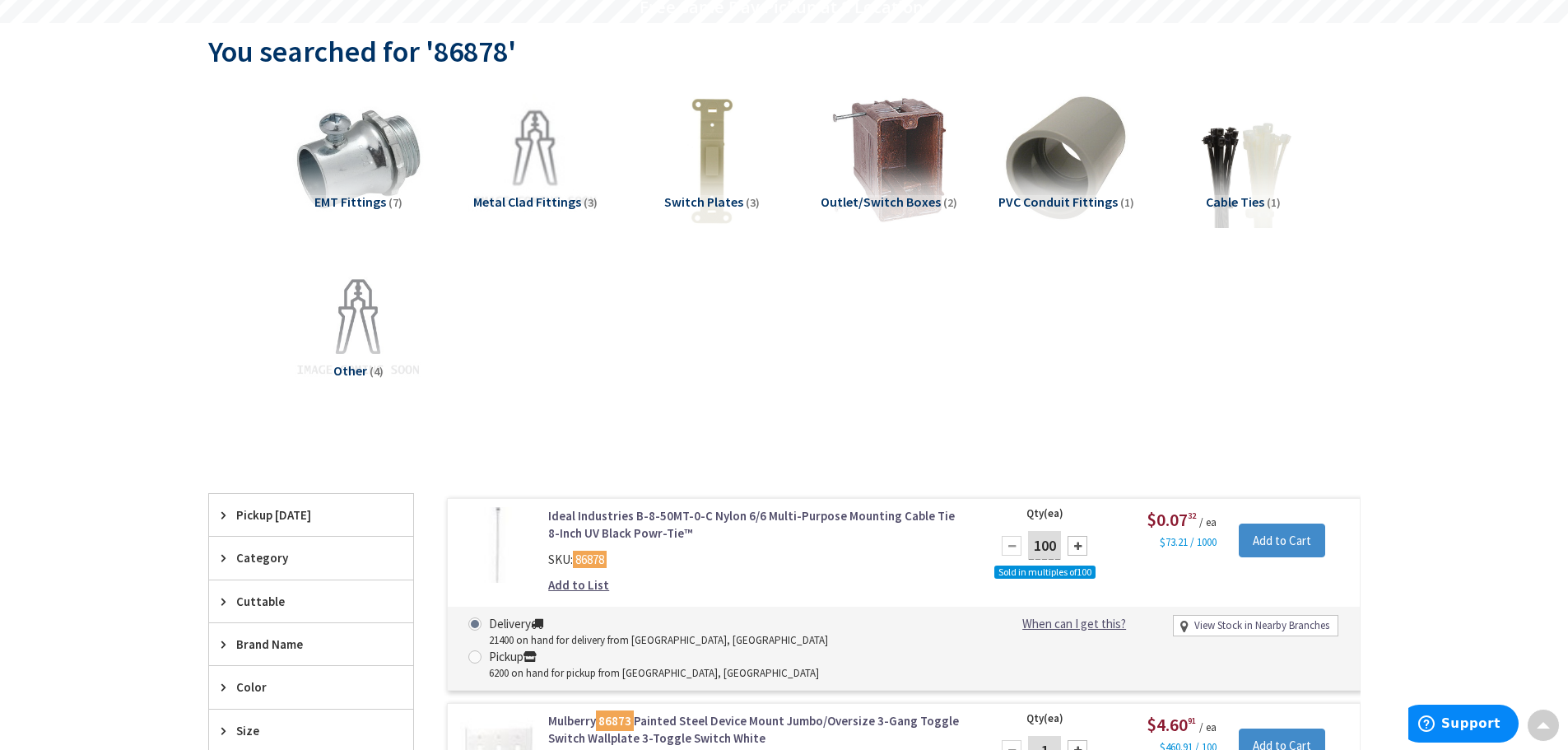
scroll to position [0, 0]
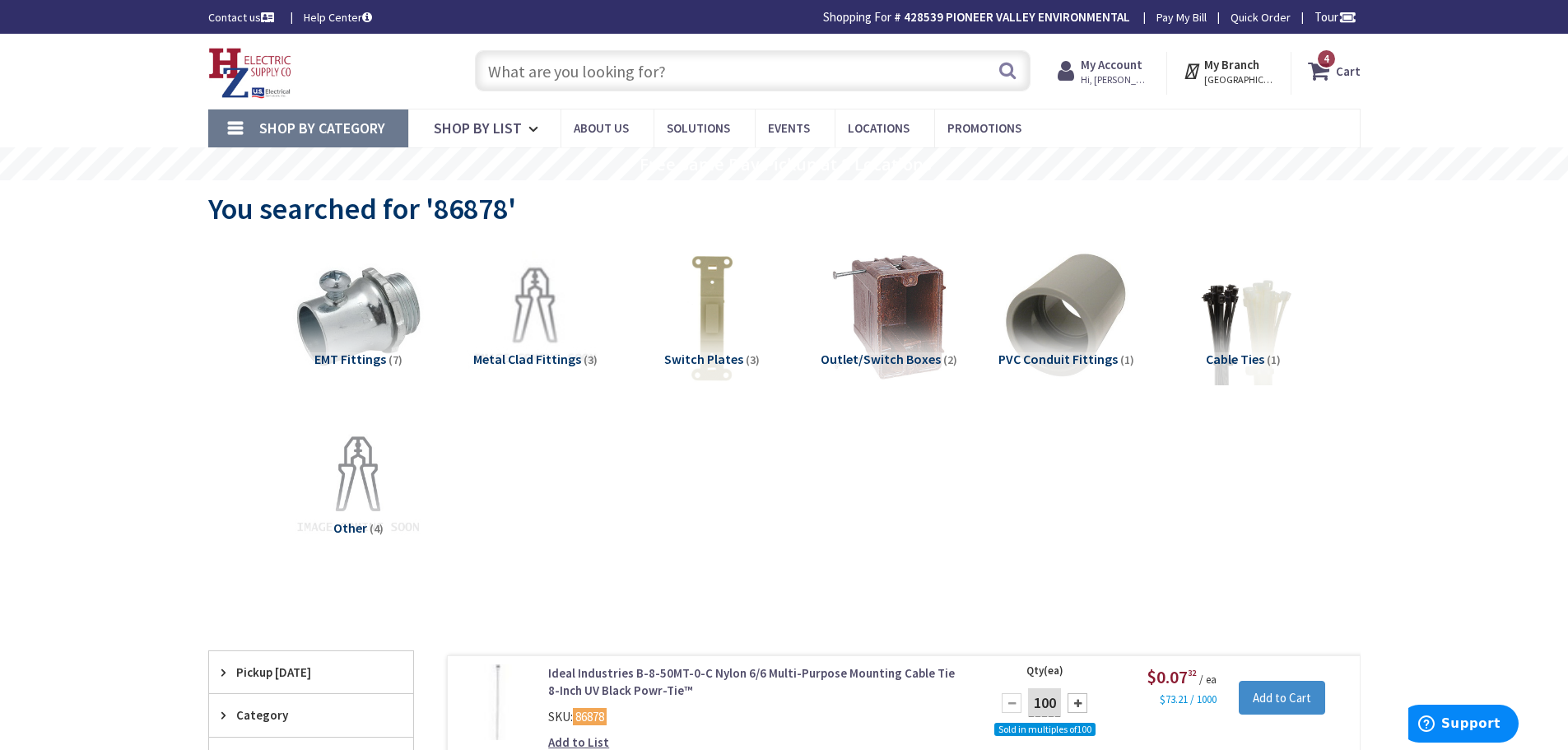
click at [764, 69] on input "text" at bounding box center [753, 71] width 556 height 41
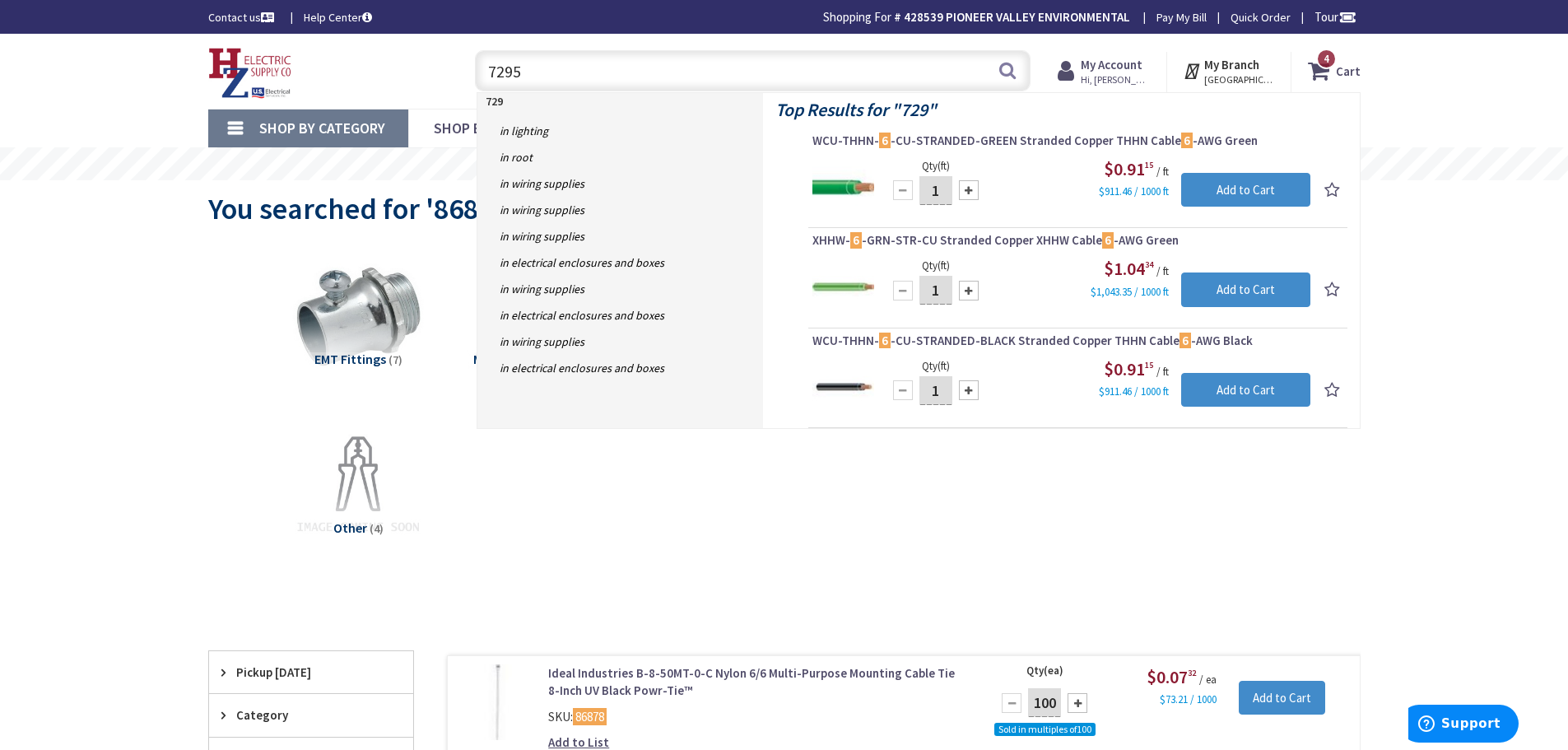
type input "72958"
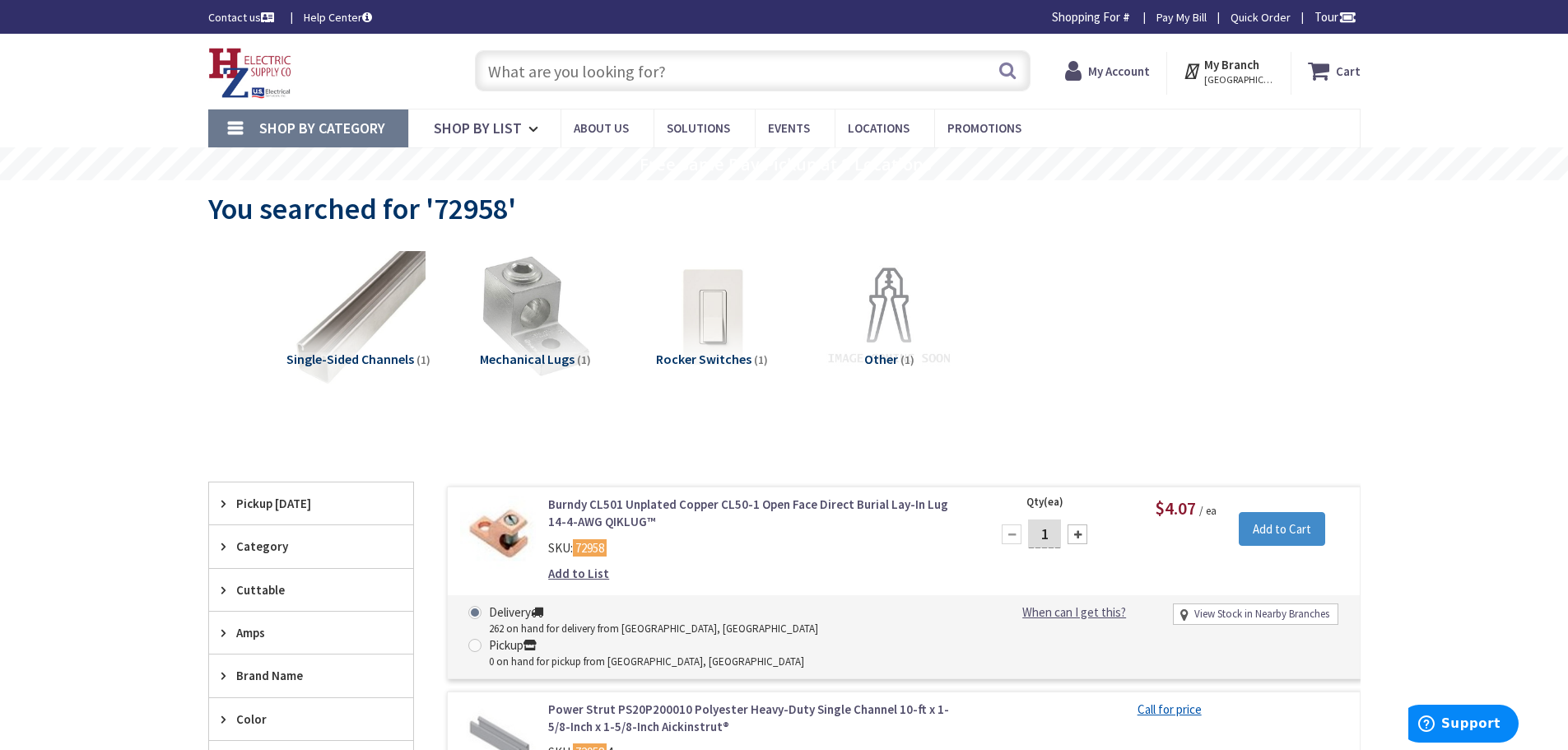
click at [1079, 531] on div at bounding box center [1077, 534] width 20 height 20
type input "2"
click at [1253, 529] on input "Add to Cart" at bounding box center [1281, 530] width 86 height 35
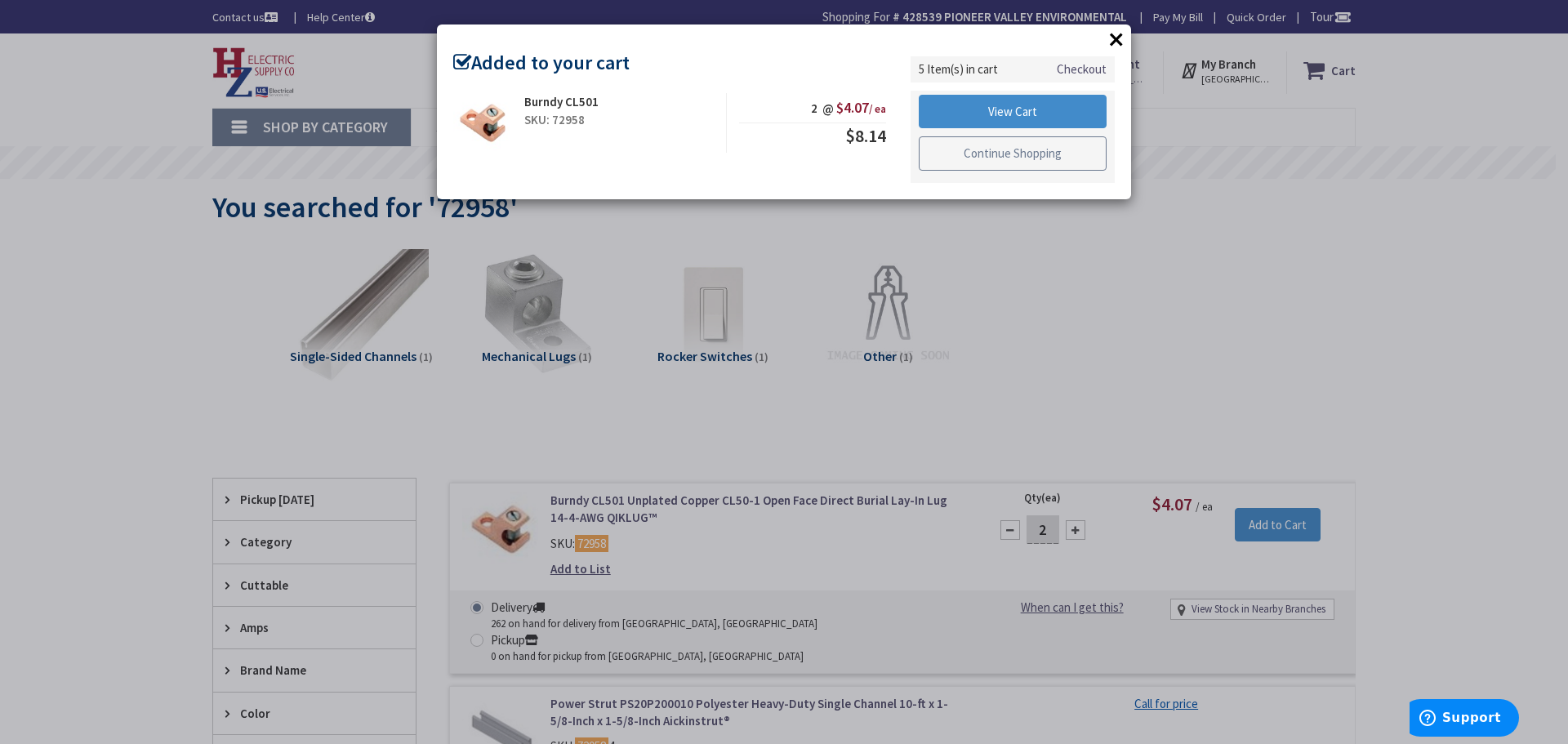
click at [960, 163] on link "Continue Shopping" at bounding box center [1012, 154] width 188 height 35
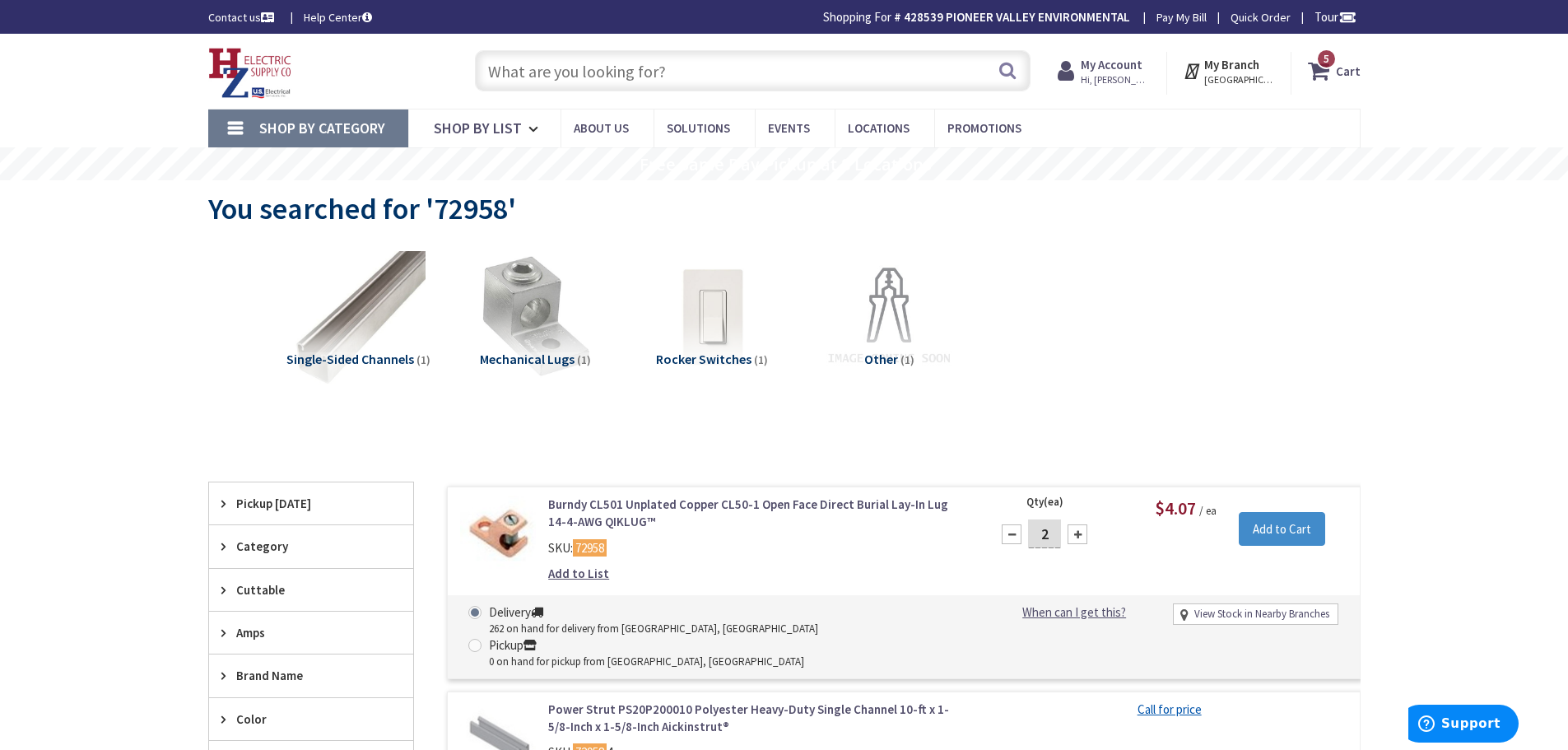
click at [639, 75] on input "text" at bounding box center [753, 71] width 556 height 41
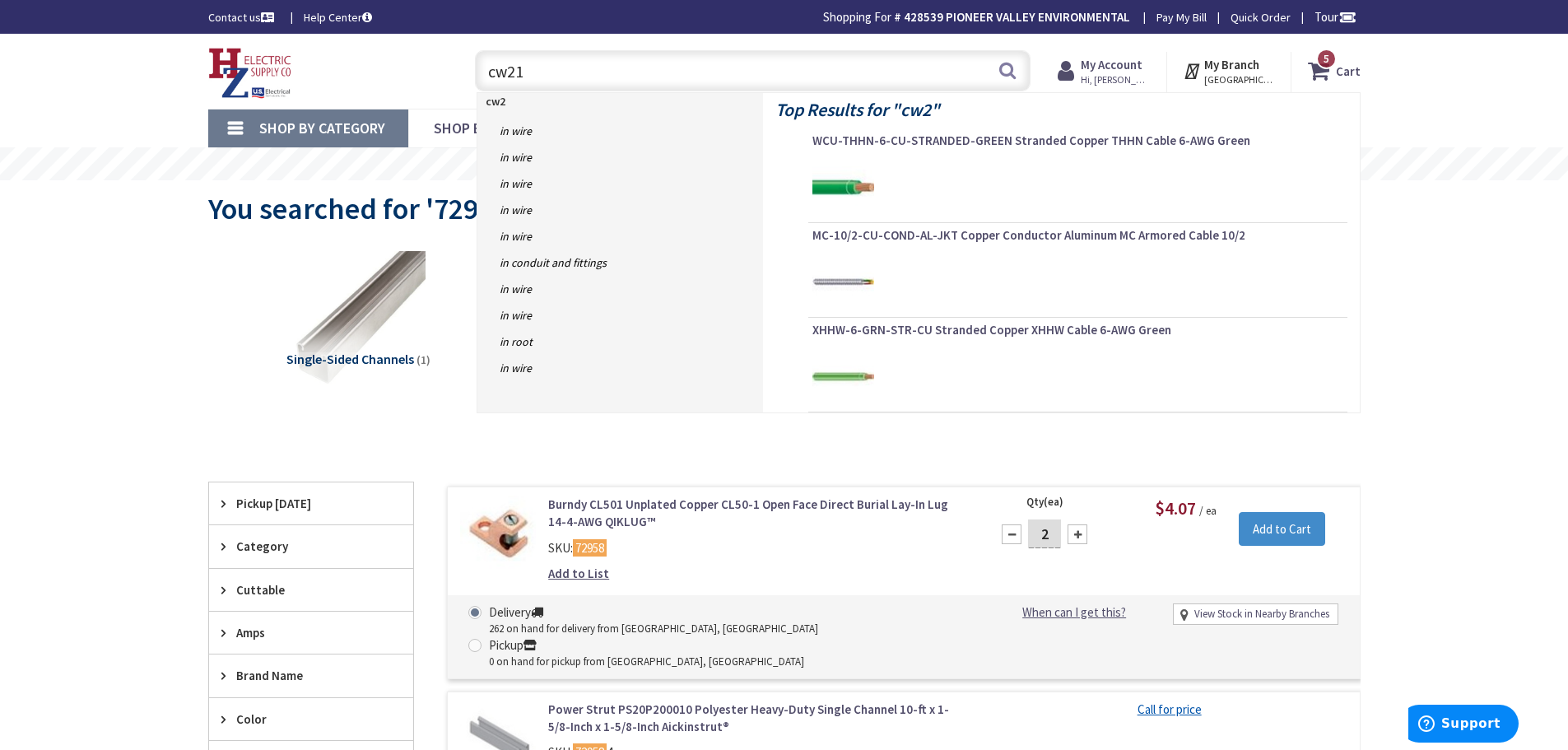
type input "cw213"
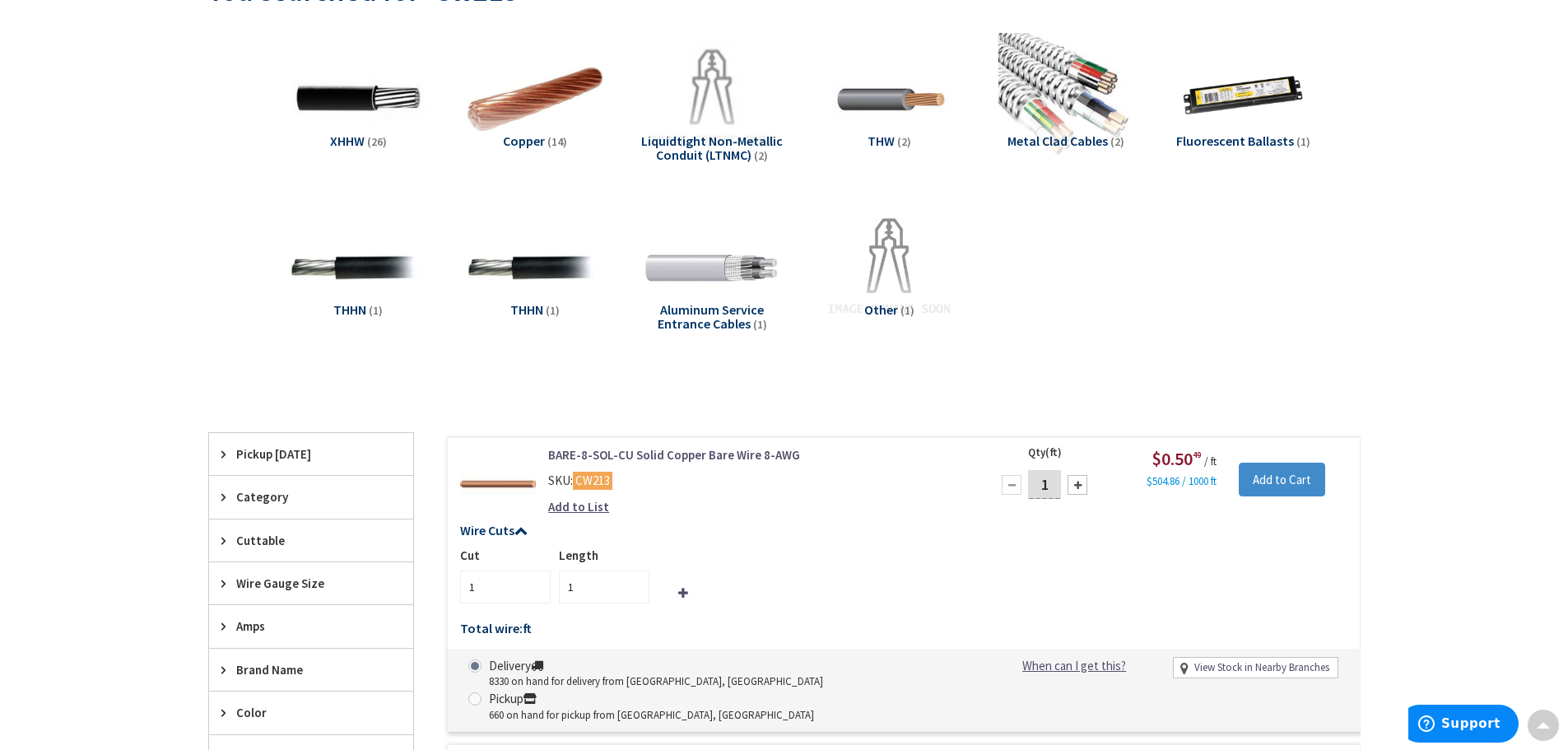
scroll to position [247, 0]
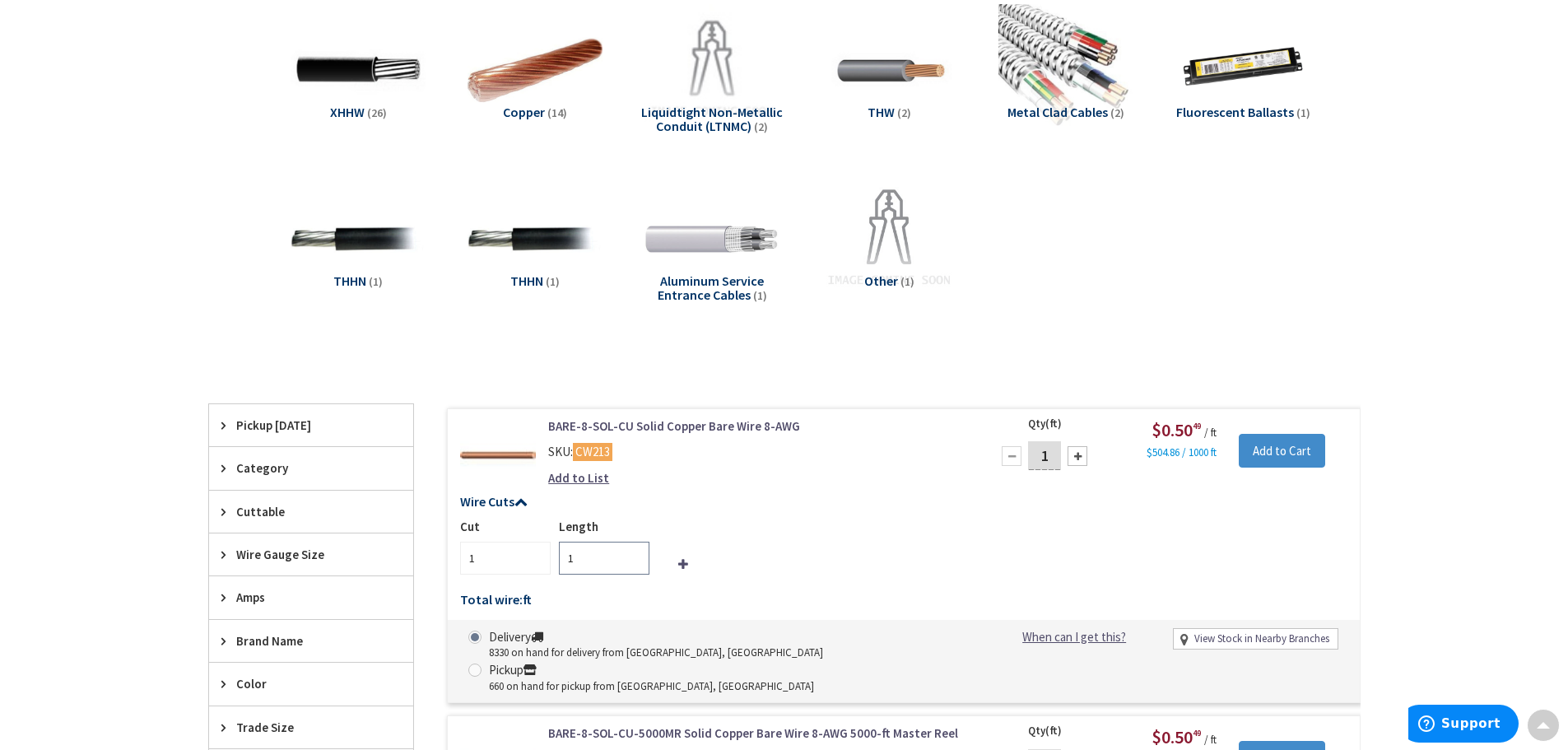
drag, startPoint x: 575, startPoint y: 558, endPoint x: 556, endPoint y: 558, distance: 19.0
click at [556, 558] on div "Length 1" at bounding box center [599, 545] width 98 height 57
type input "200"
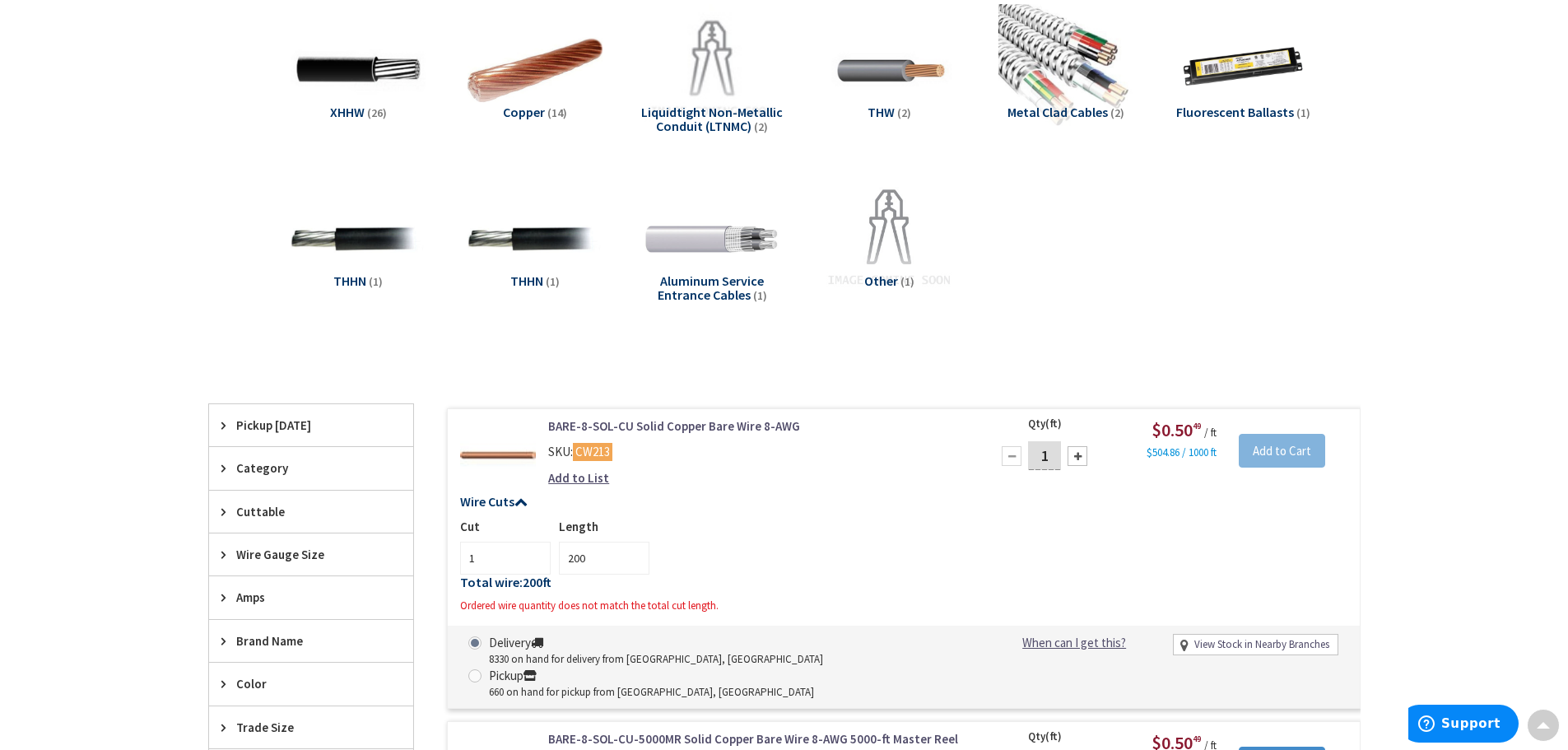
drag, startPoint x: 1051, startPoint y: 456, endPoint x: 1029, endPoint y: 458, distance: 22.1
click at [1029, 458] on input "1" at bounding box center [1044, 455] width 33 height 29
type input "200"
click at [951, 530] on div "Cut 1 Length 200" at bounding box center [903, 545] width 887 height 57
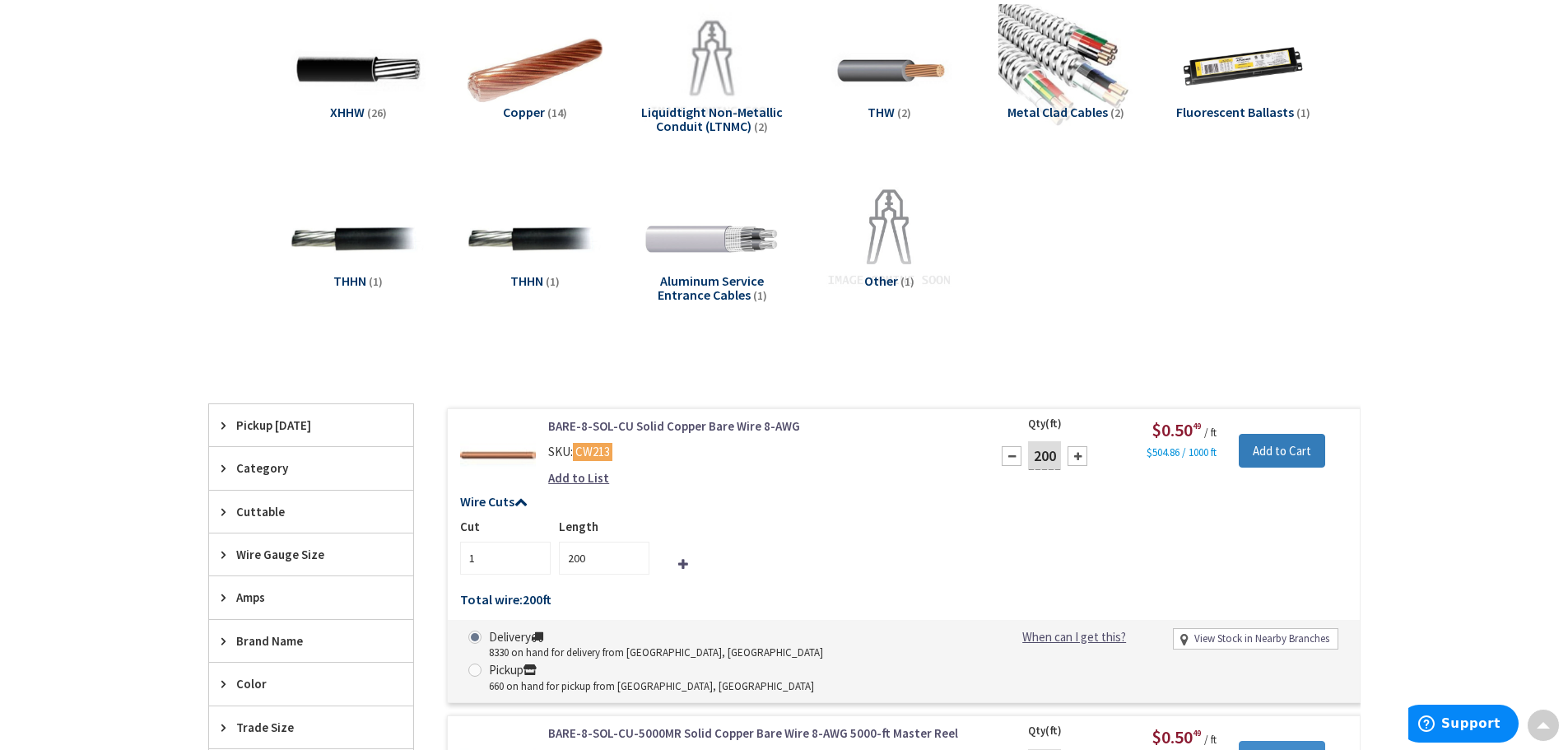
click at [1301, 454] on input "Add to Cart" at bounding box center [1281, 451] width 86 height 35
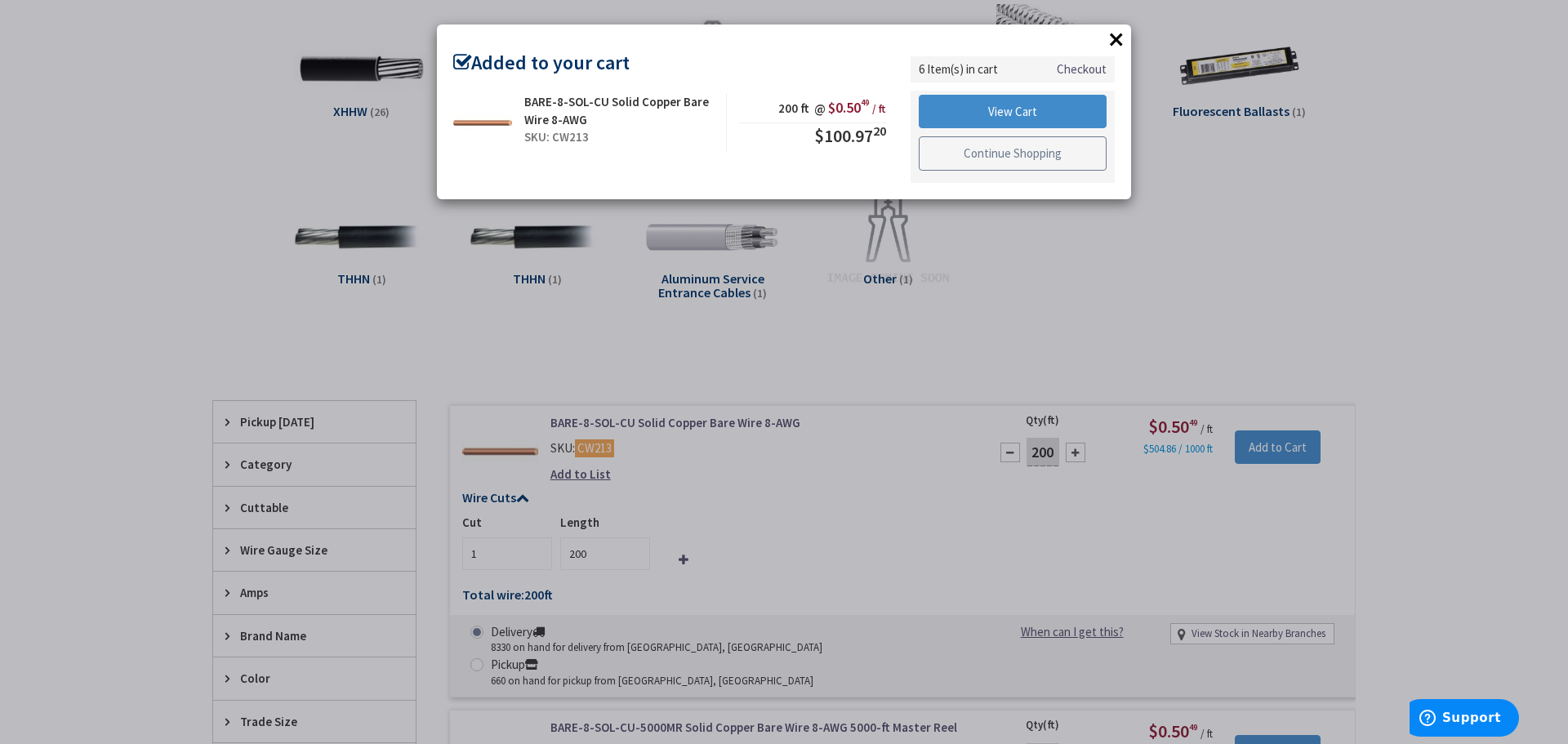
click at [1023, 156] on link "Continue Shopping" at bounding box center [1012, 154] width 188 height 35
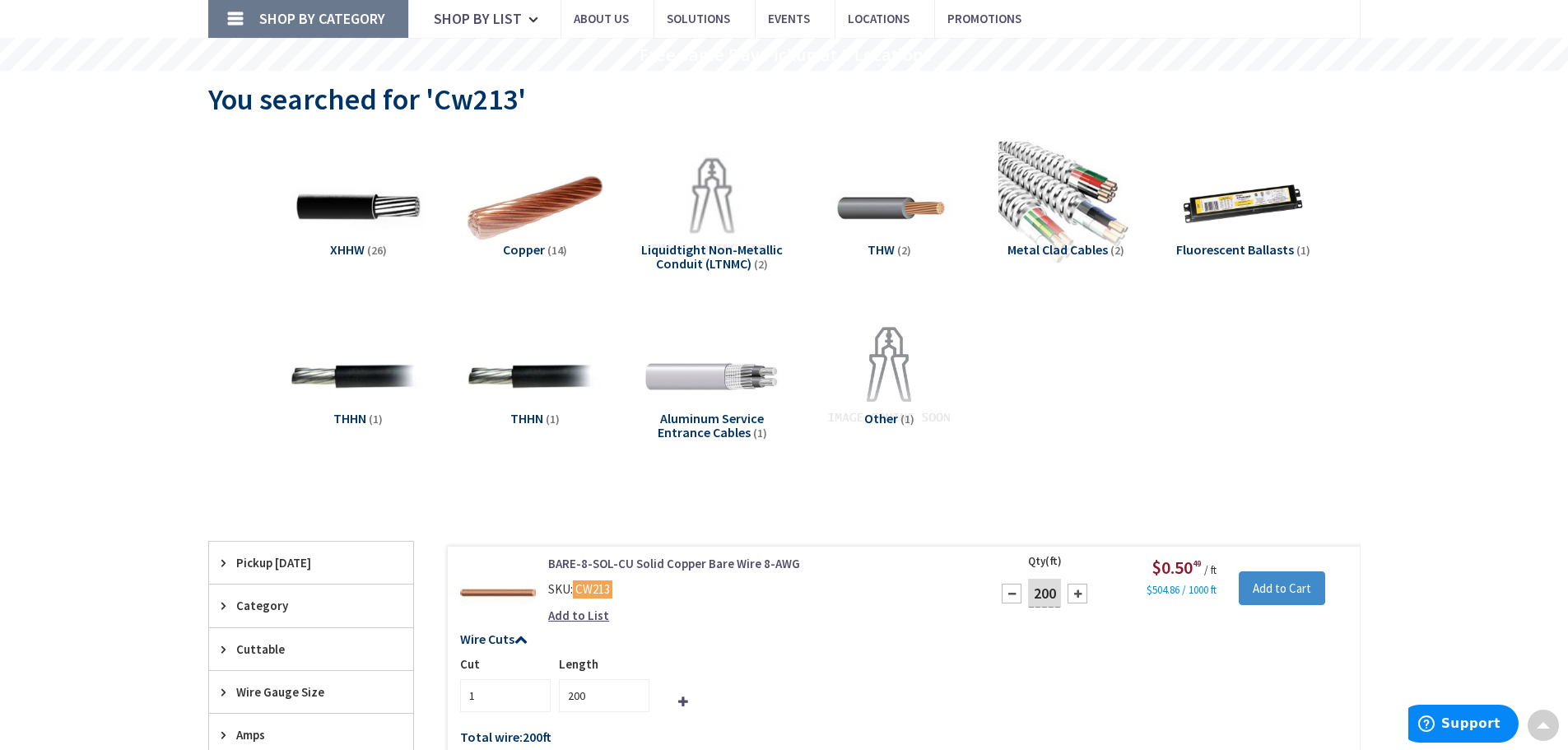
scroll to position [0, 0]
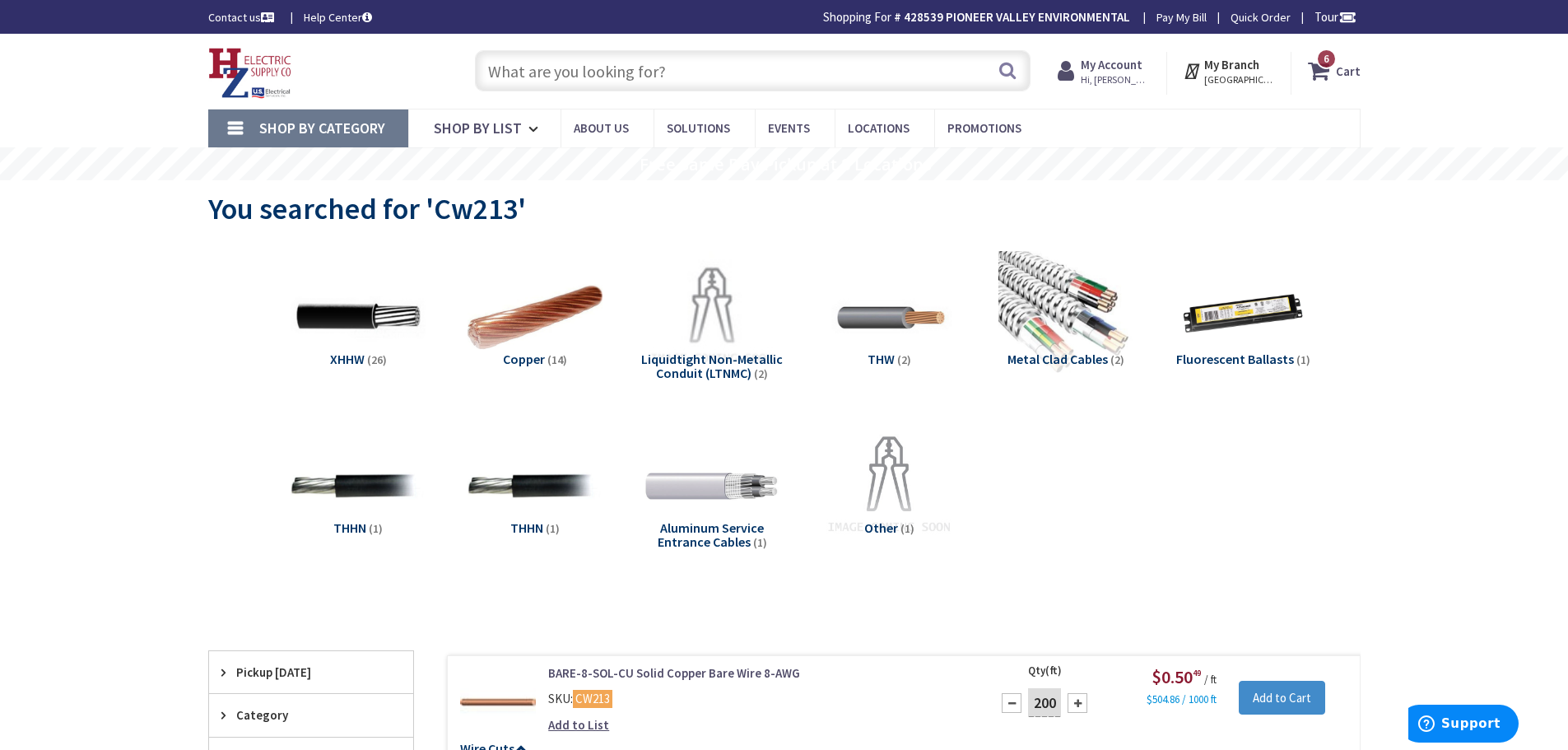
click at [794, 76] on input "text" at bounding box center [753, 71] width 556 height 41
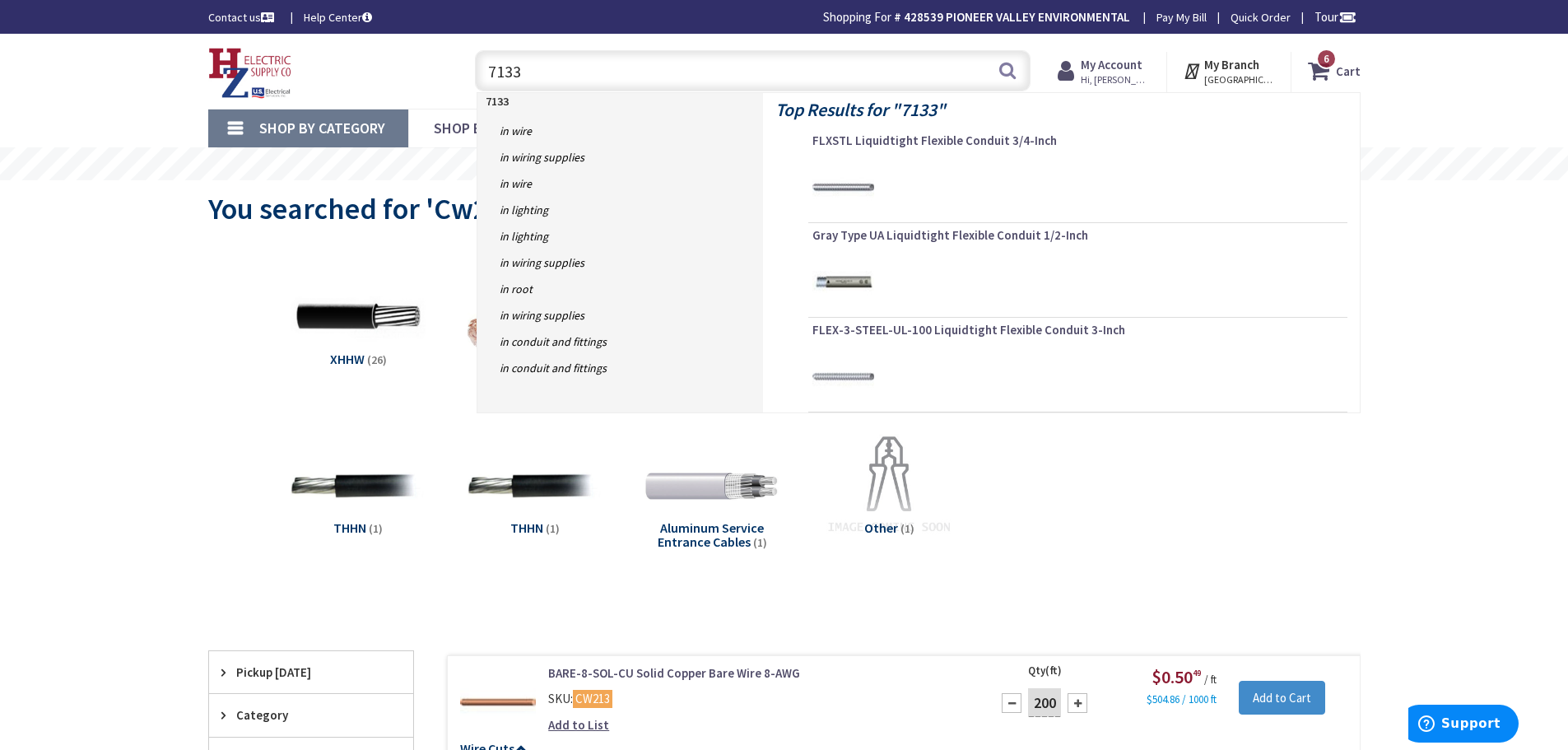
type input "71333"
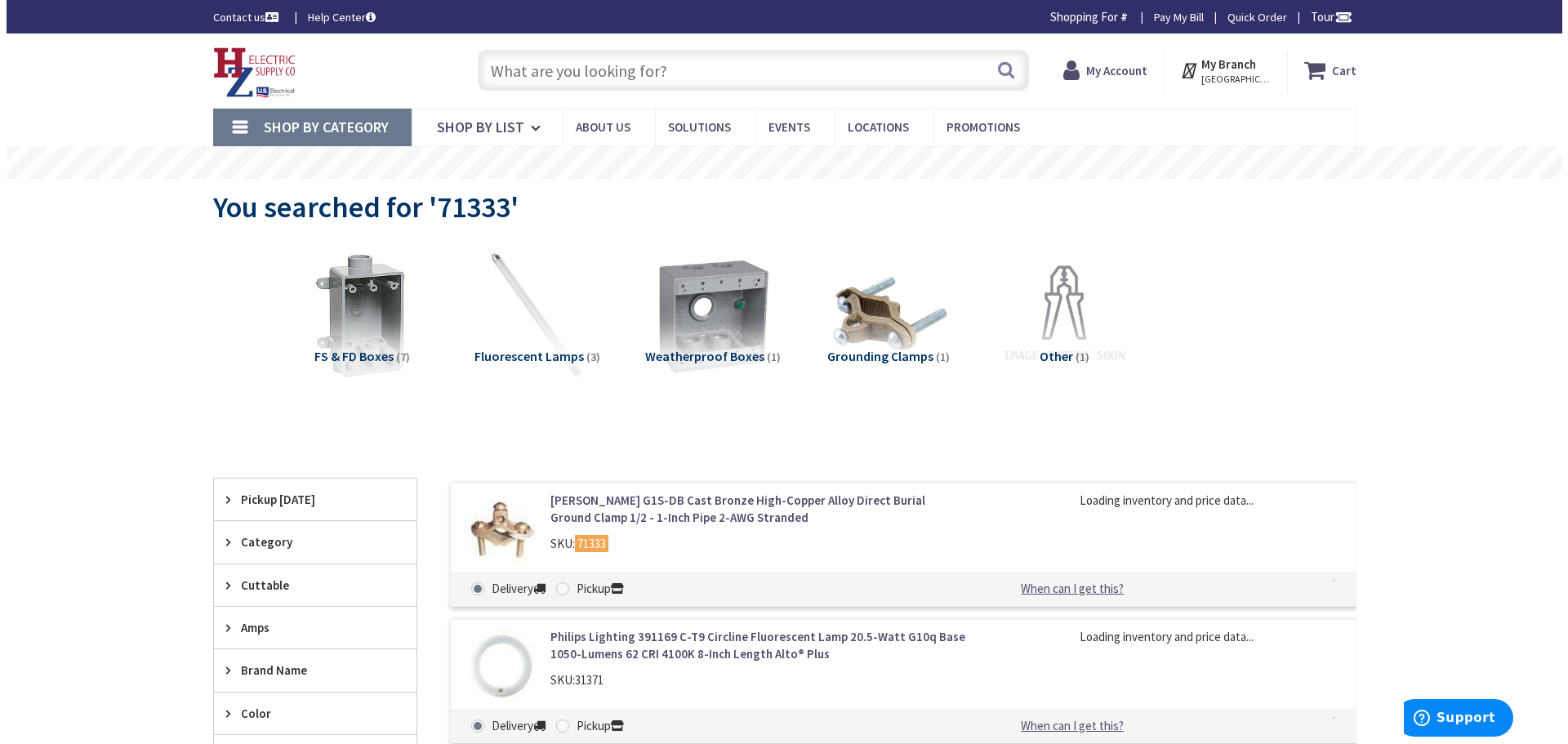
scroll to position [81, 0]
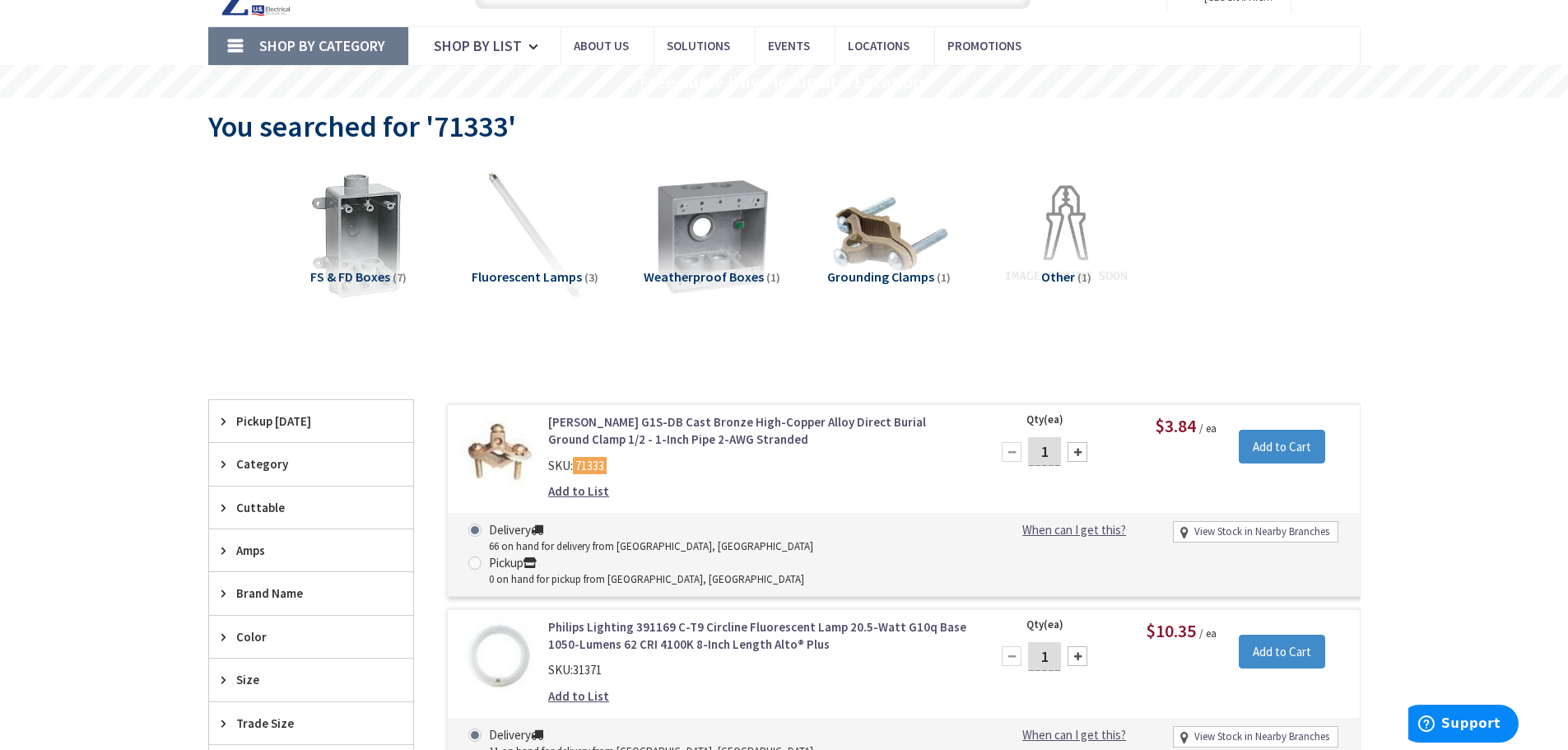
click at [1079, 445] on div at bounding box center [1077, 451] width 20 height 20
type input "2"
click at [1252, 450] on input "Add to Cart" at bounding box center [1281, 447] width 86 height 35
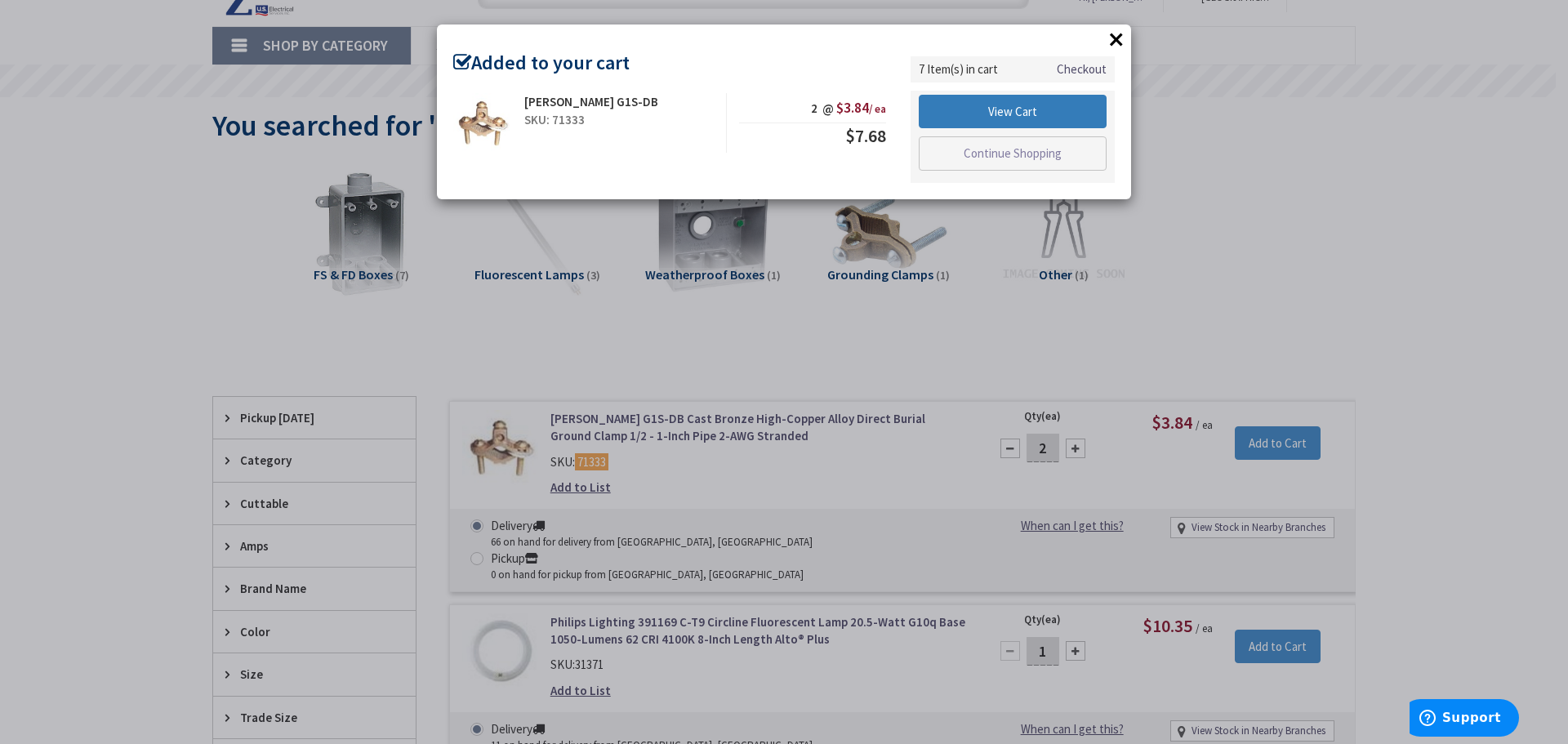
click at [1001, 111] on link "View Cart" at bounding box center [1012, 112] width 188 height 35
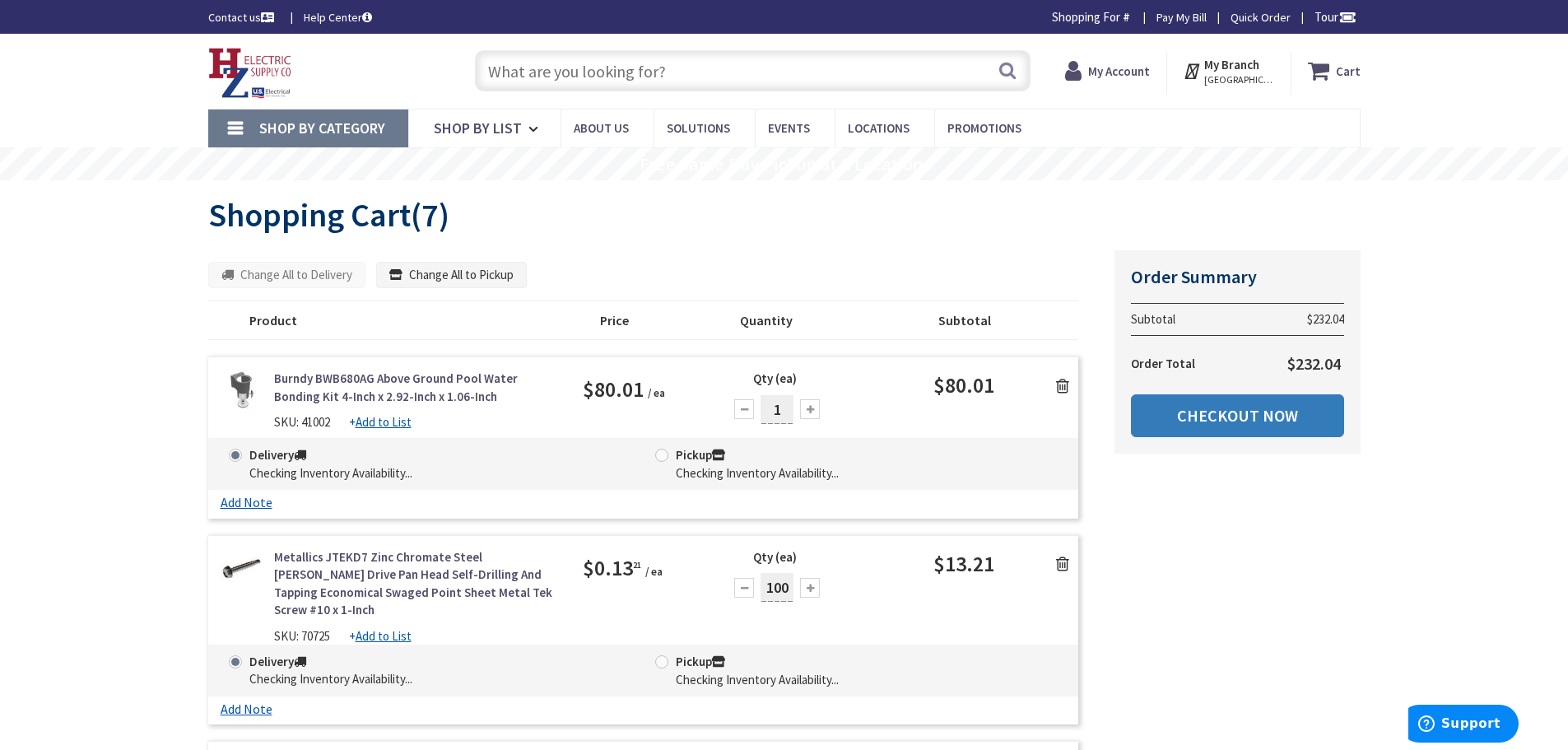
click at [1163, 418] on link "Checkout Now" at bounding box center [1237, 416] width 213 height 43
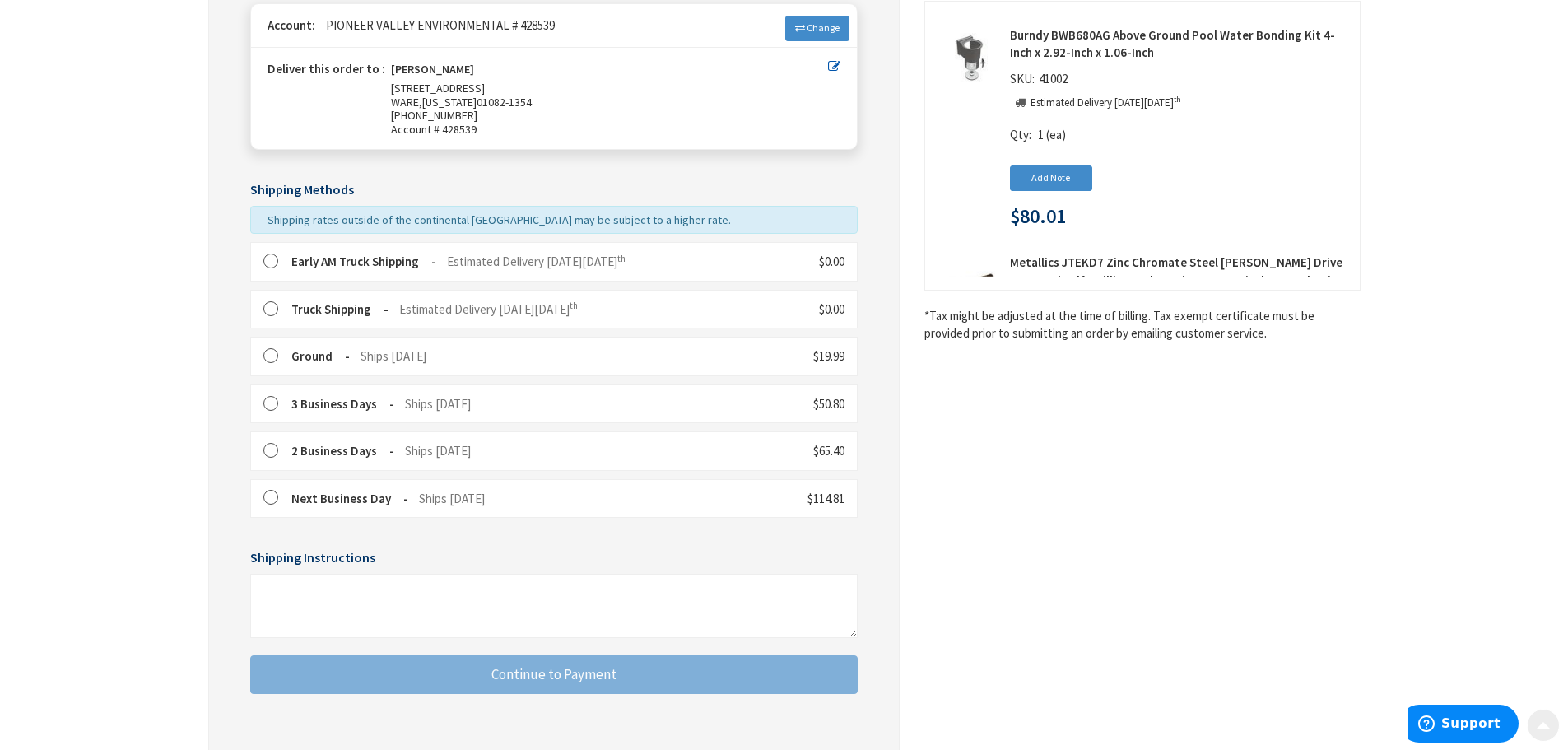
scroll to position [247, 0]
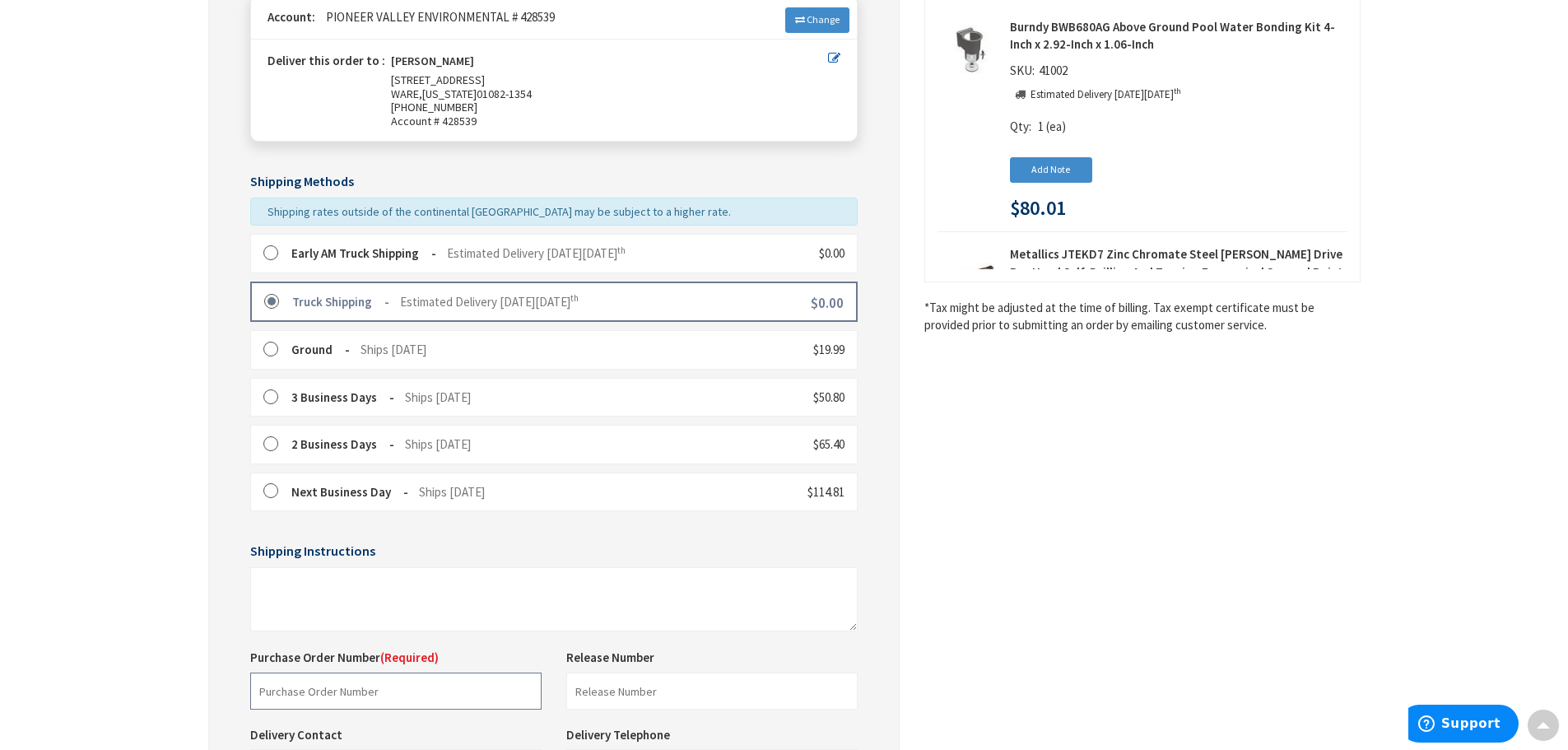
click at [354, 692] on input "text" at bounding box center [395, 691] width 291 height 37
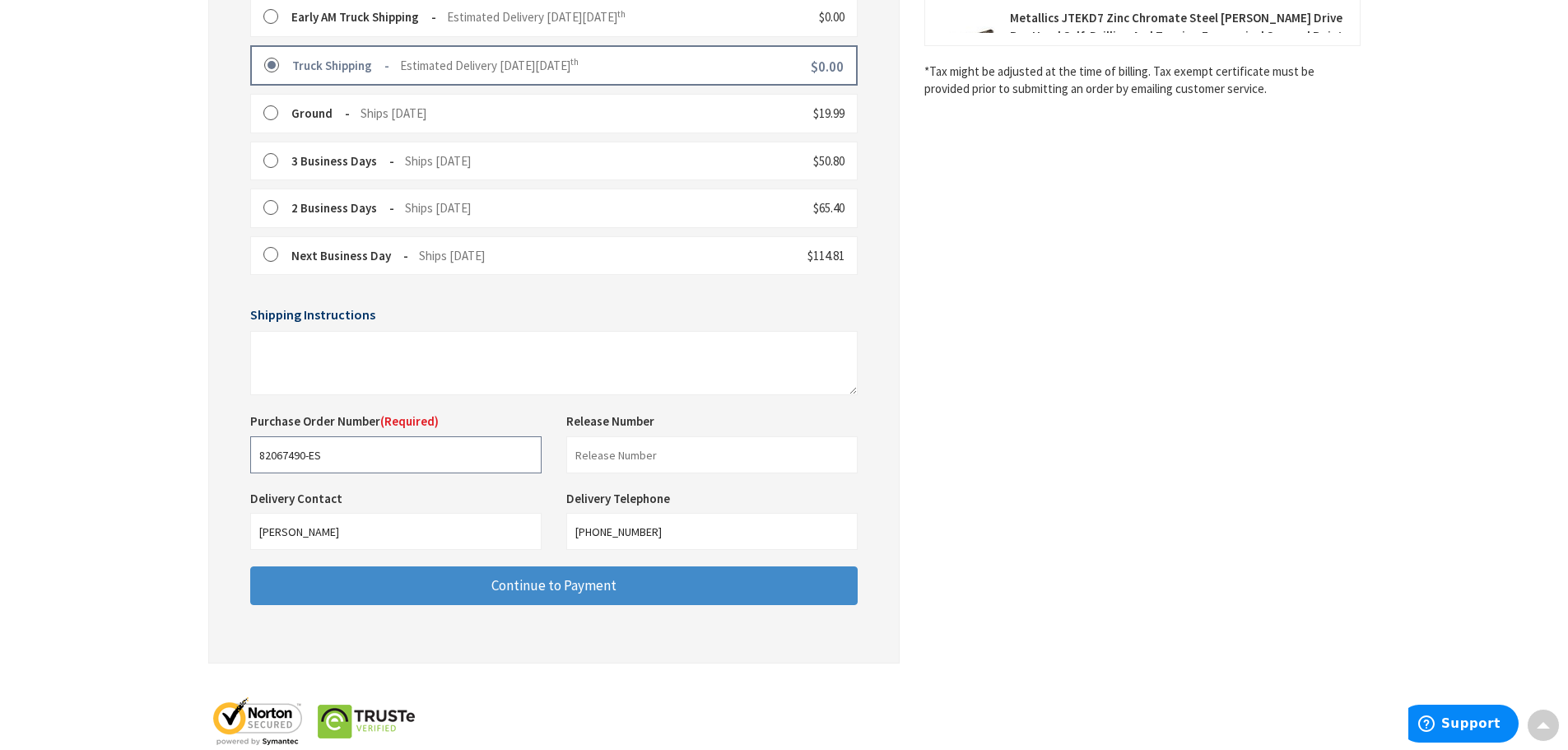
scroll to position [516, 0]
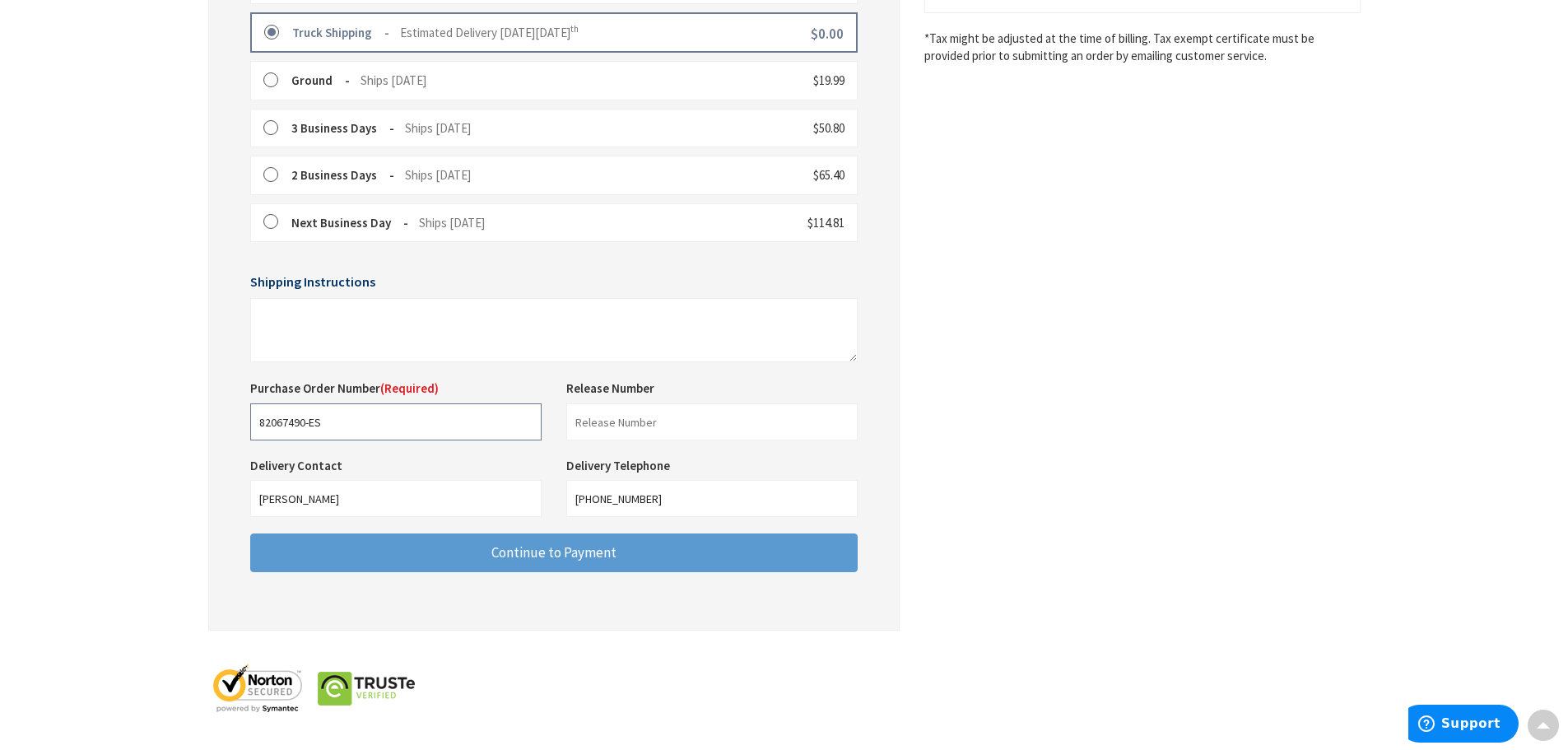
type input "82067490-ES"
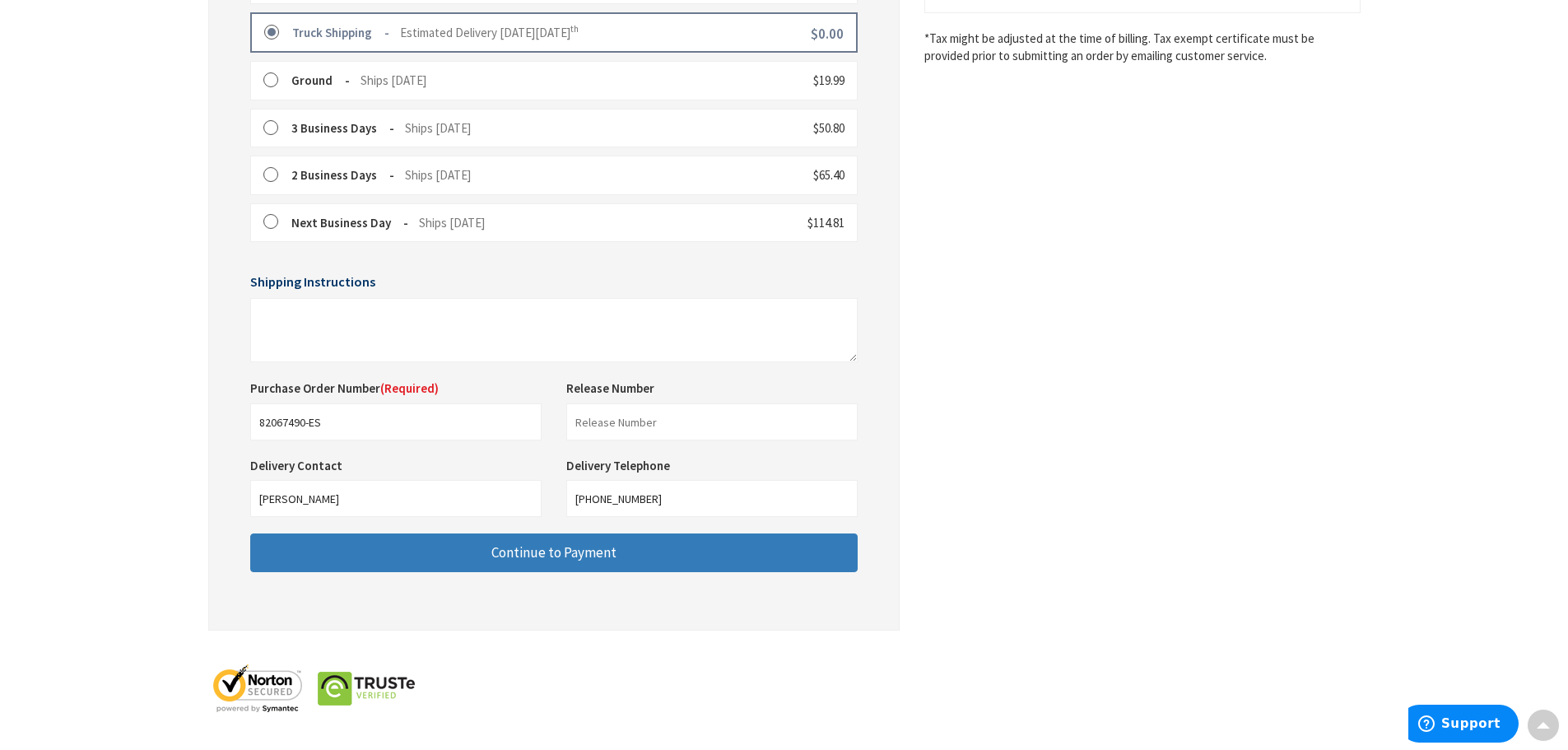
click at [692, 553] on button "Continue to Payment" at bounding box center [553, 552] width 607 height 38
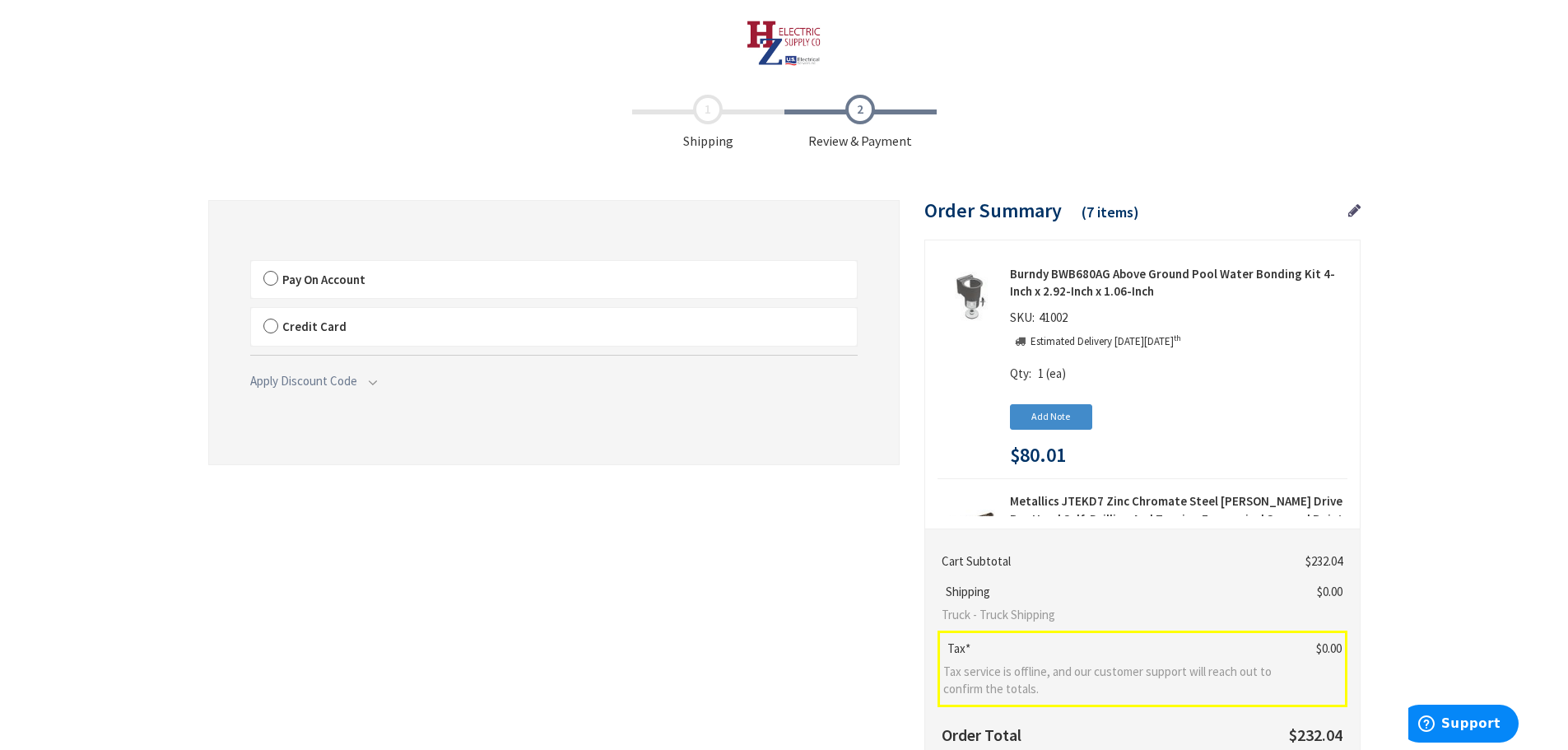
click at [268, 276] on label "Pay On Account" at bounding box center [553, 279] width 605 height 37
click at [251, 264] on input "Pay On Account" at bounding box center [251, 264] width 0 height 0
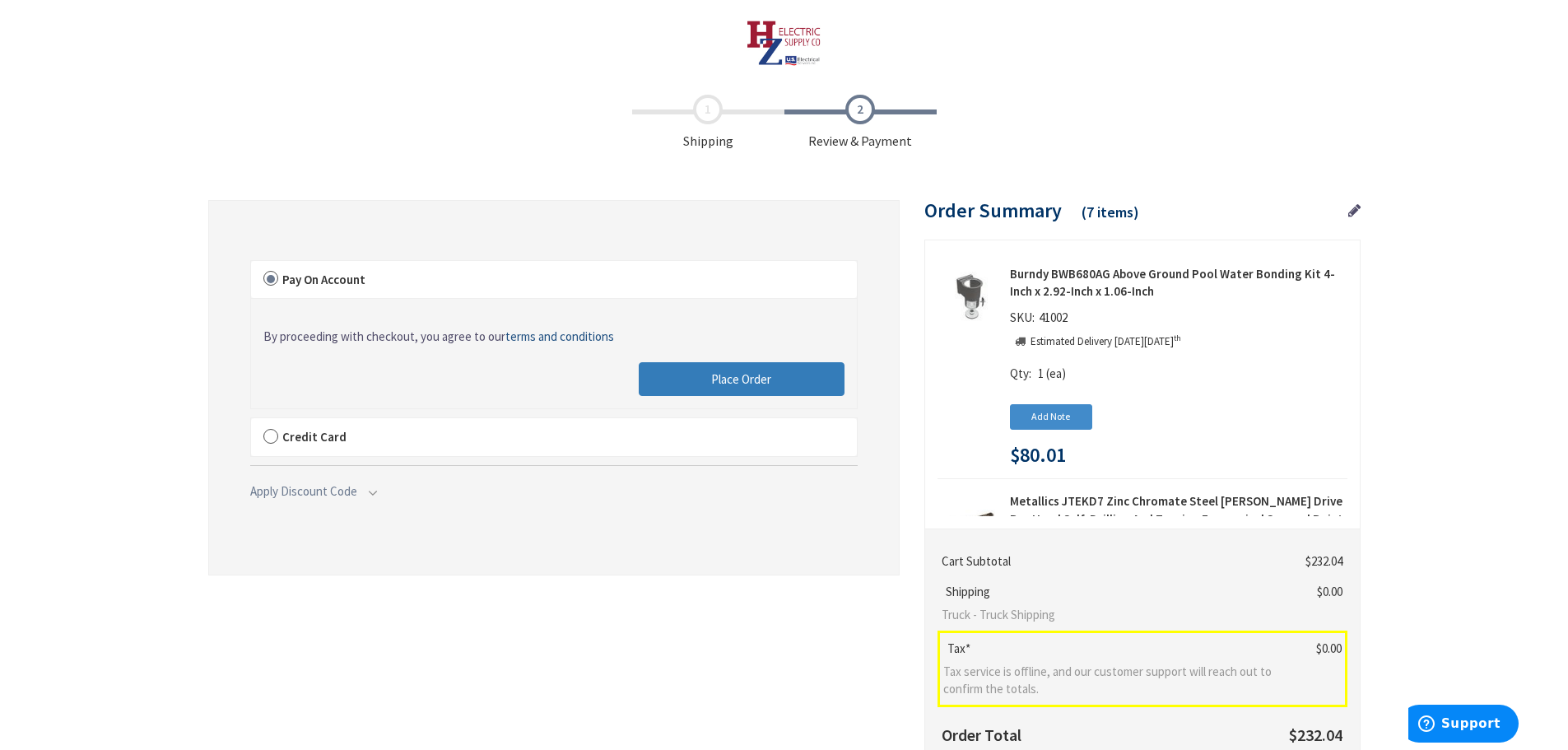
click at [767, 373] on span "Place Order" at bounding box center [740, 379] width 60 height 16
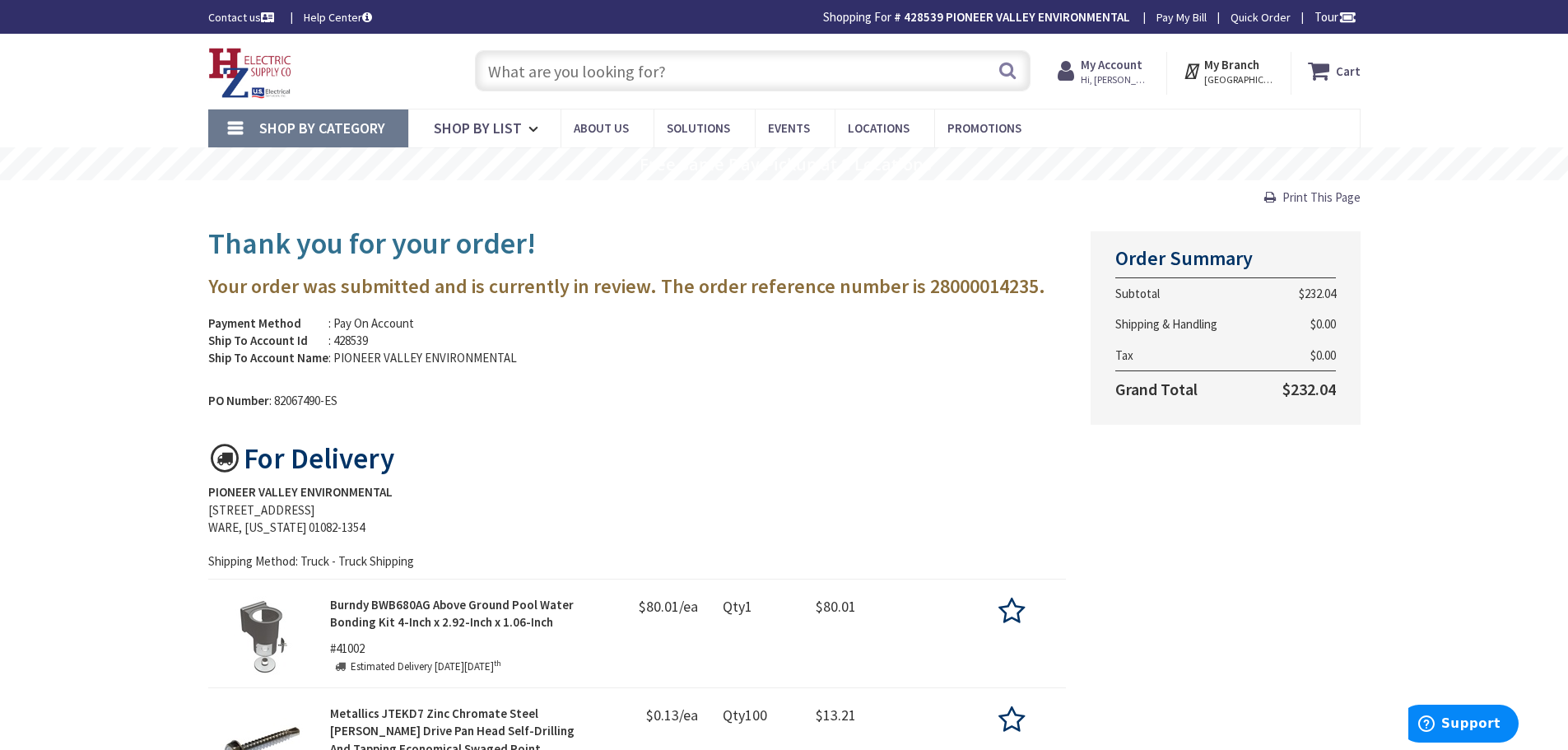
click at [252, 76] on img at bounding box center [250, 73] width 84 height 51
